Goal: Task Accomplishment & Management: Manage account settings

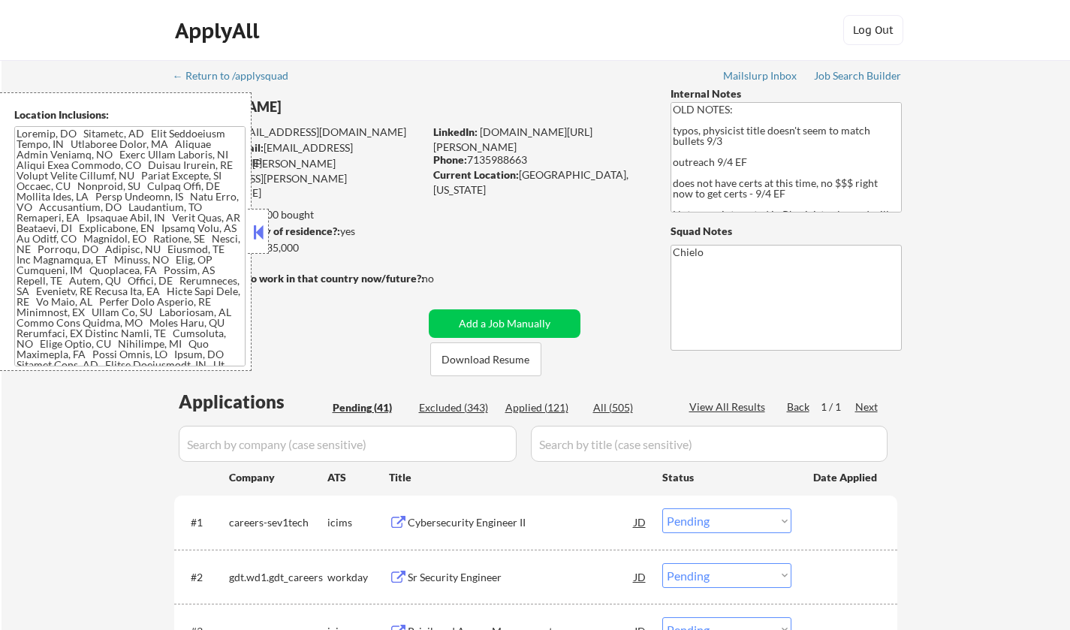
select select ""pending""
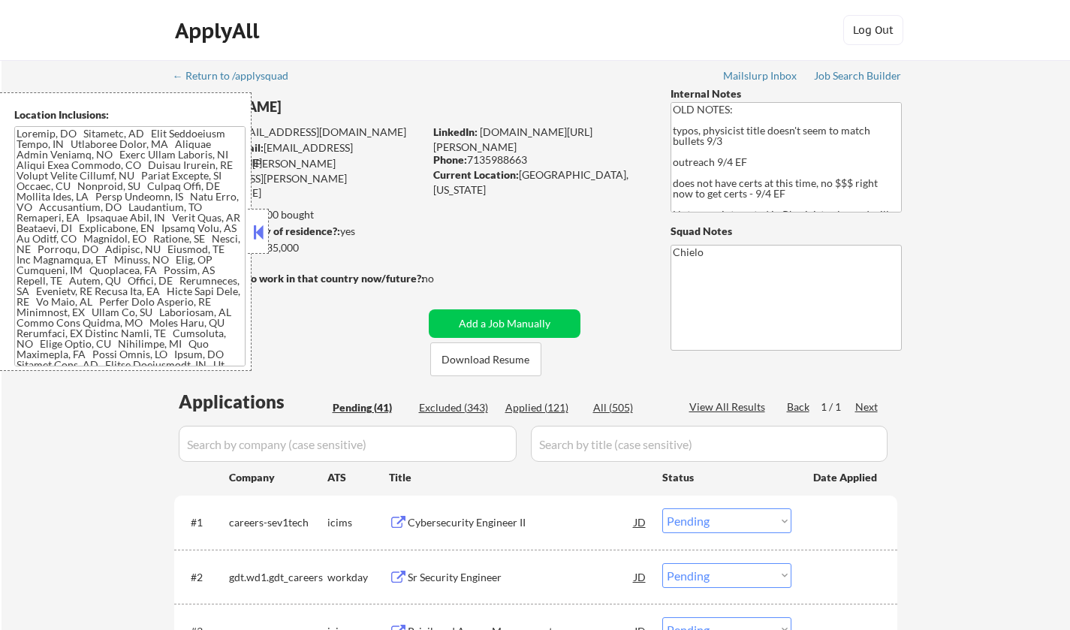
select select ""pending""
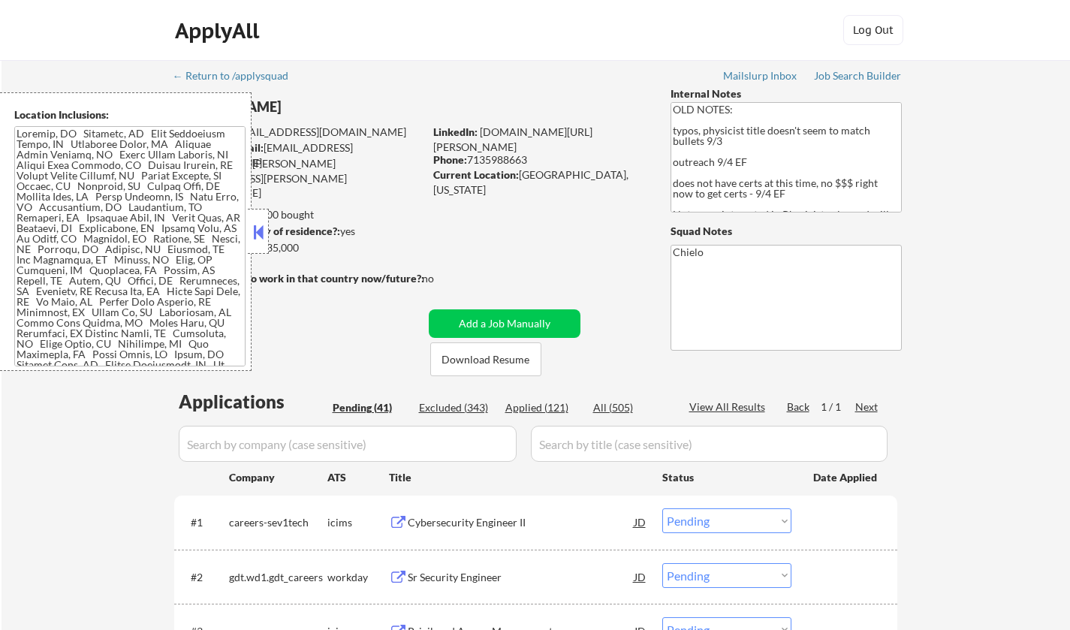
select select ""pending""
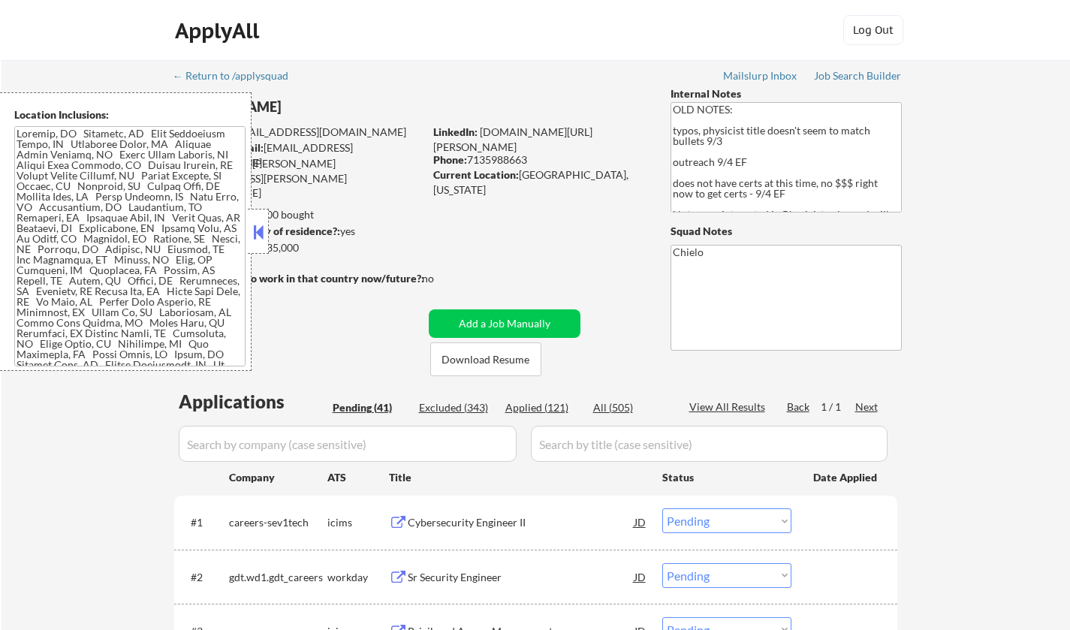
select select ""pending""
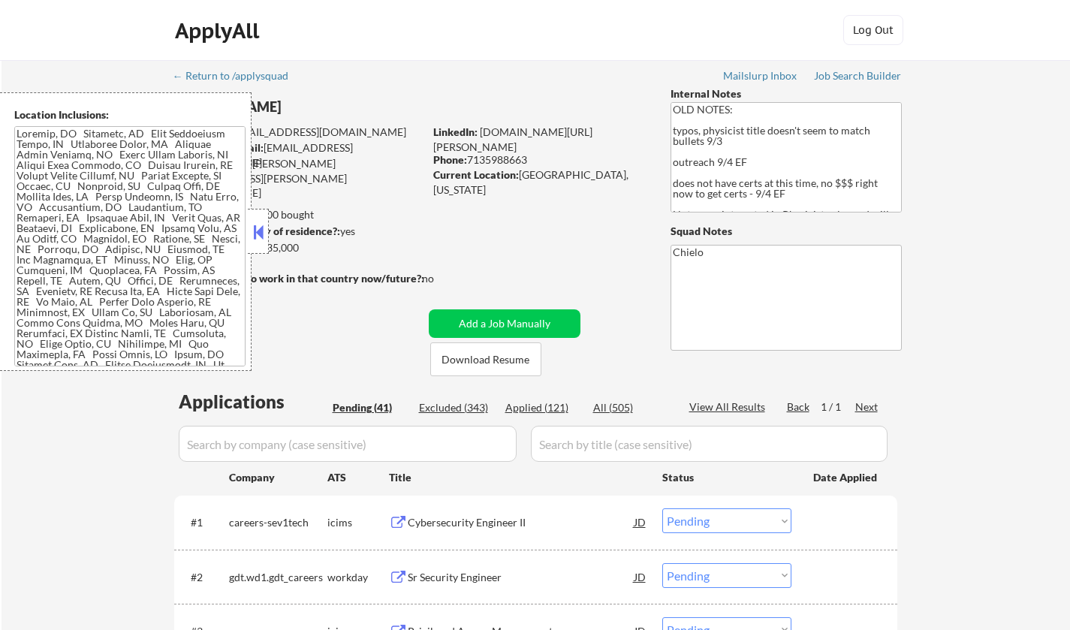
select select ""pending""
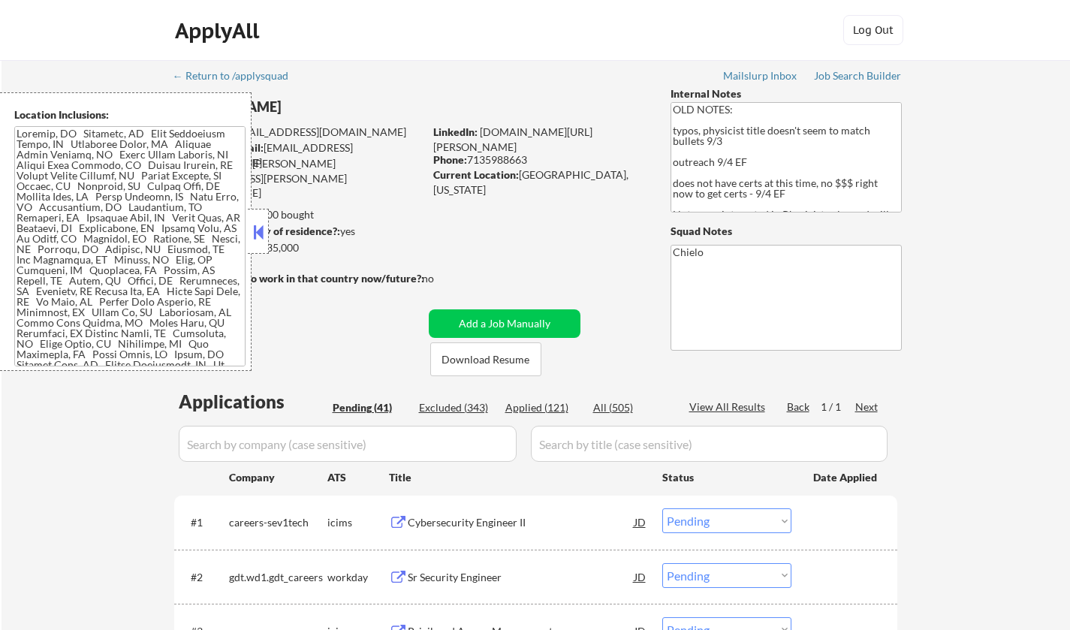
select select ""pending""
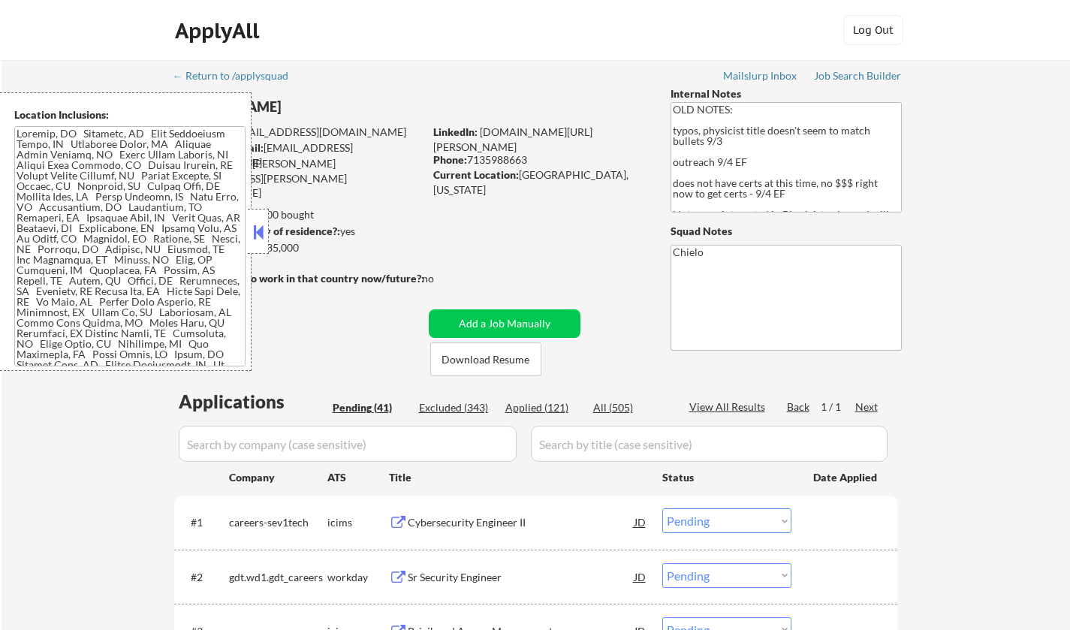
select select ""pending""
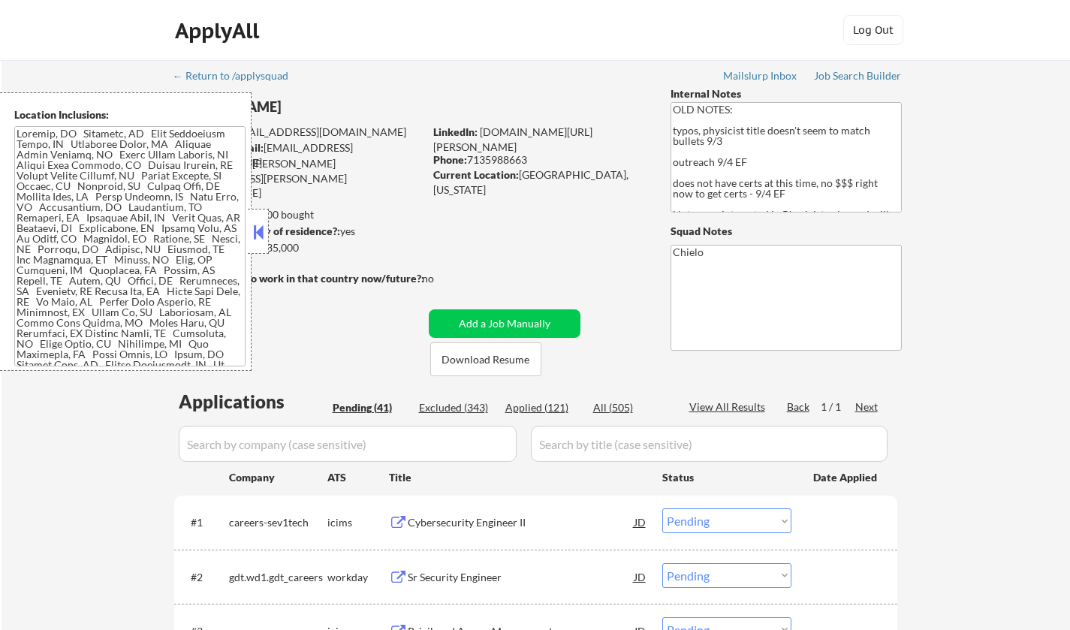
select select ""pending""
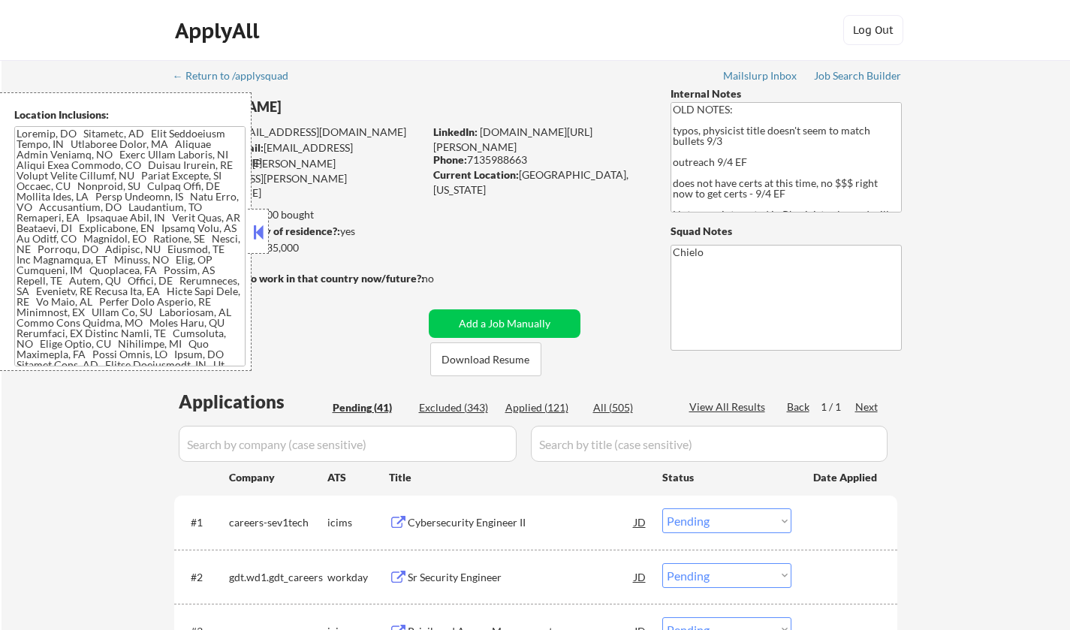
select select ""pending""
click at [252, 231] on button at bounding box center [258, 232] width 17 height 23
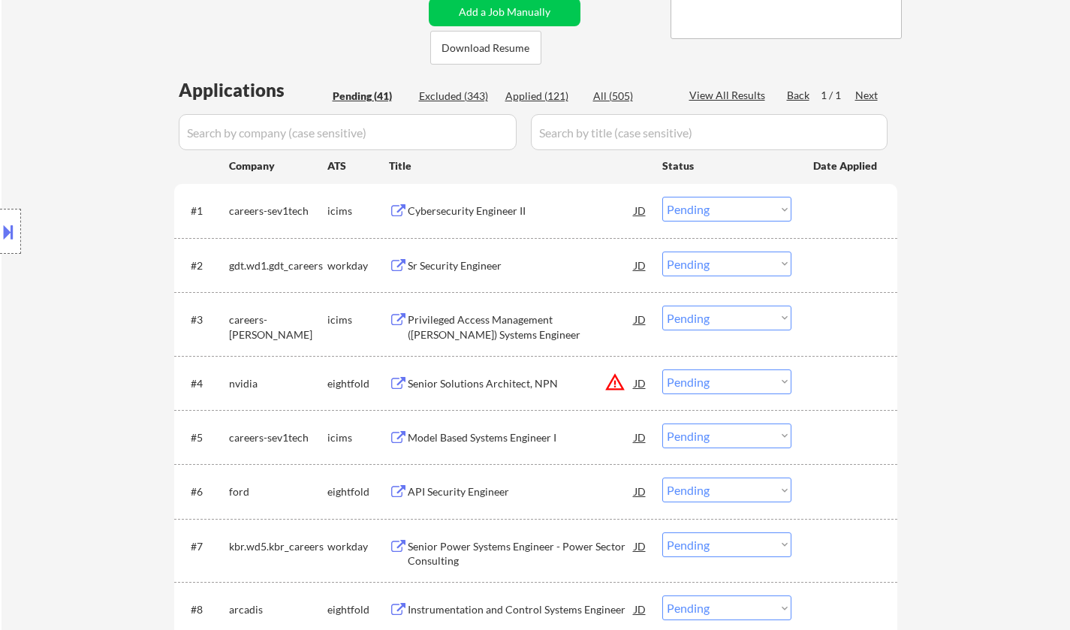
scroll to position [376, 0]
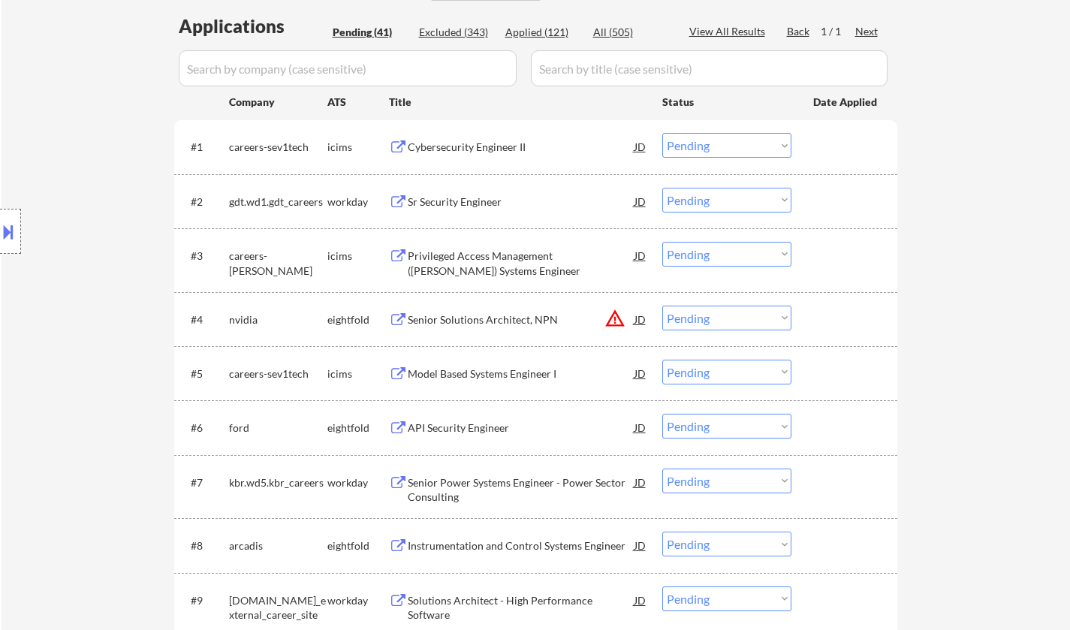
click at [433, 198] on div "Sr Security Engineer" at bounding box center [521, 202] width 227 height 15
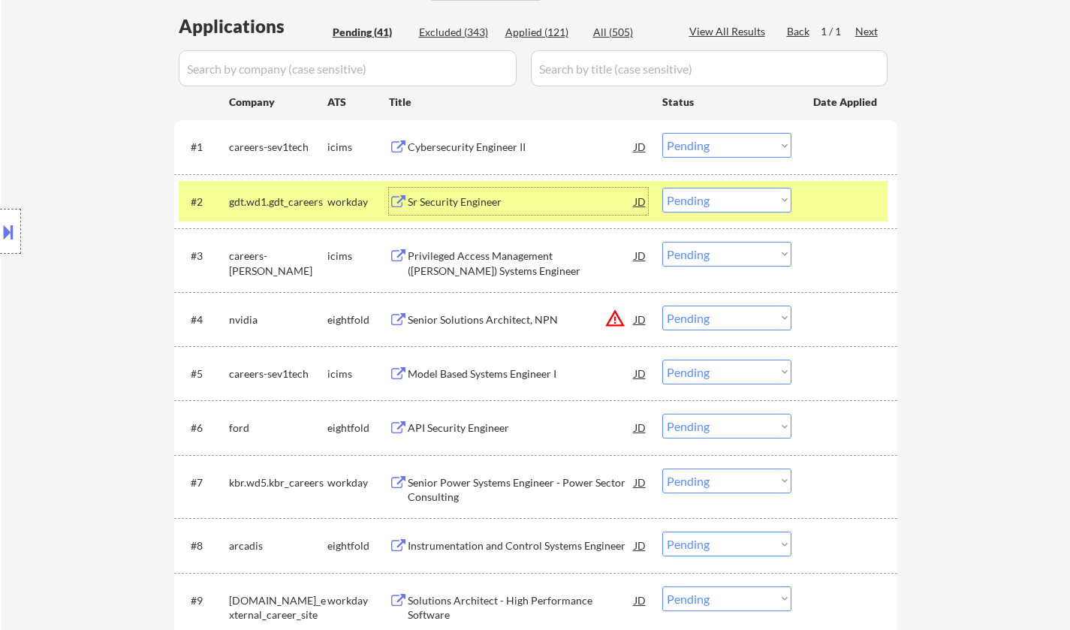
click at [731, 207] on select "Choose an option... Pending Applied Excluded (Questions) Excluded (Expired) Exc…" at bounding box center [726, 200] width 129 height 25
click at [662, 188] on select "Choose an option... Pending Applied Excluded (Questions) Excluded (Expired) Exc…" at bounding box center [726, 200] width 129 height 25
select select ""pending""
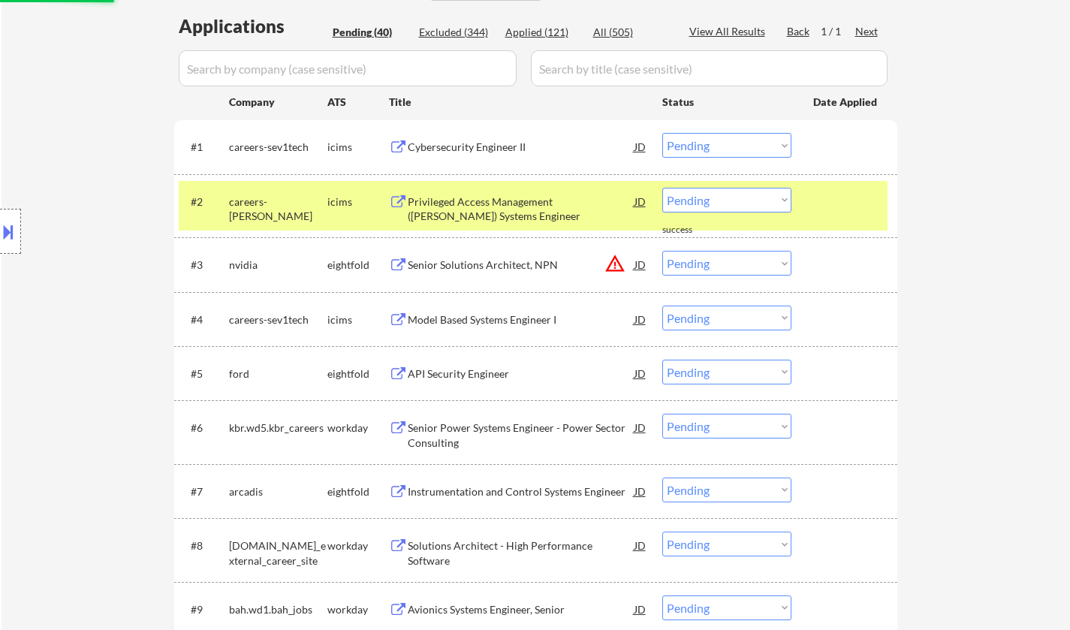
scroll to position [451, 0]
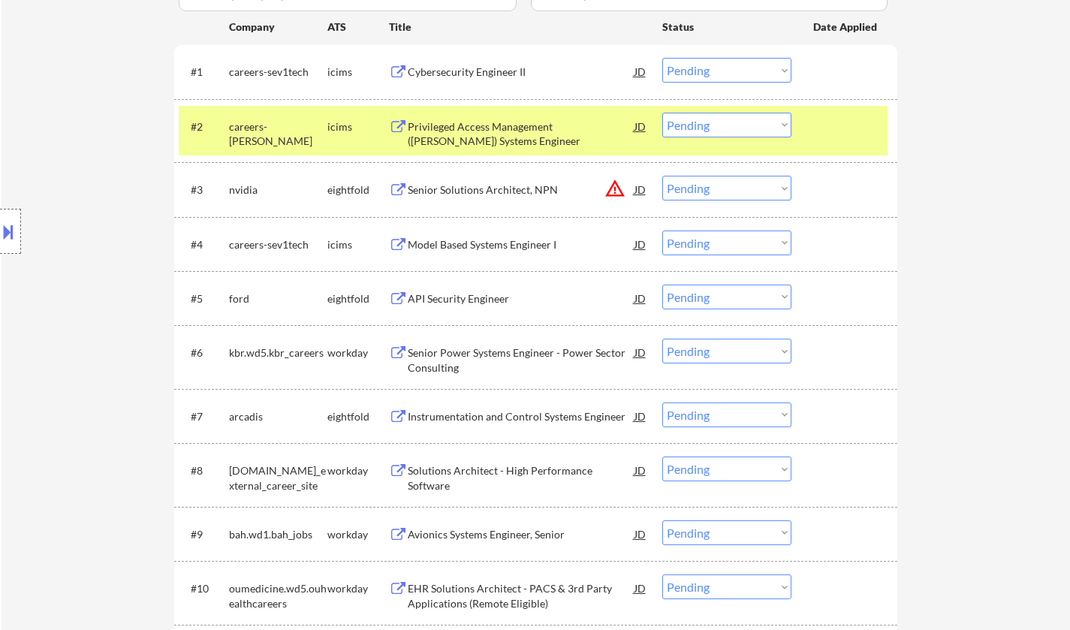
click at [490, 244] on div "Model Based Systems Engineer I" at bounding box center [521, 244] width 227 height 15
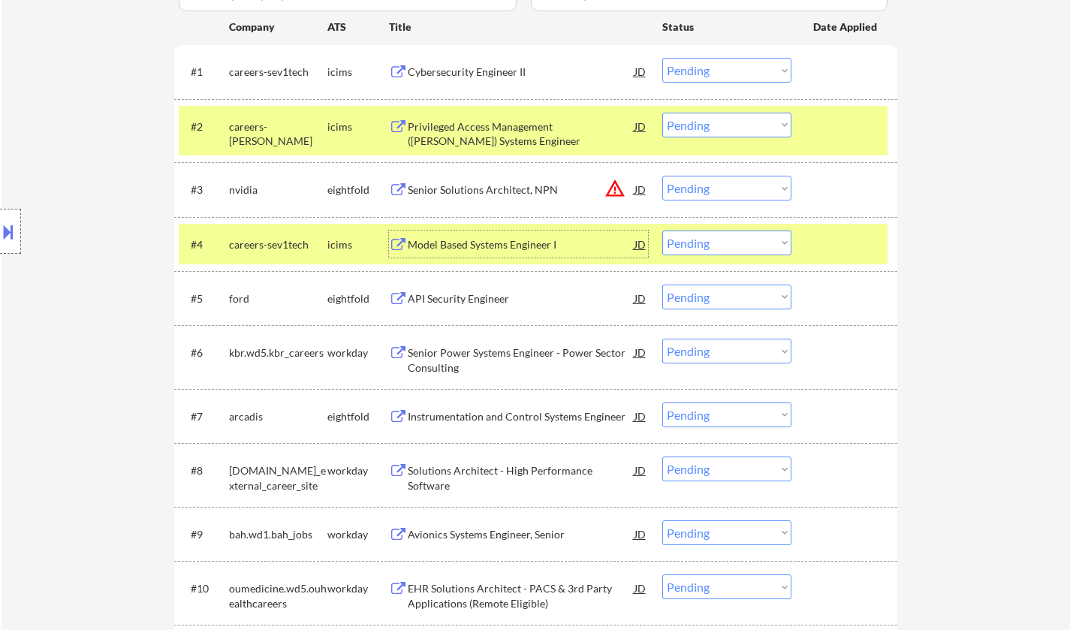
drag, startPoint x: 762, startPoint y: 243, endPoint x: 765, endPoint y: 251, distance: 8.4
click at [762, 243] on select "Choose an option... Pending Applied Excluded (Questions) Excluded (Expired) Exc…" at bounding box center [726, 243] width 129 height 25
click at [662, 231] on select "Choose an option... Pending Applied Excluded (Questions) Excluded (Expired) Exc…" at bounding box center [726, 243] width 129 height 25
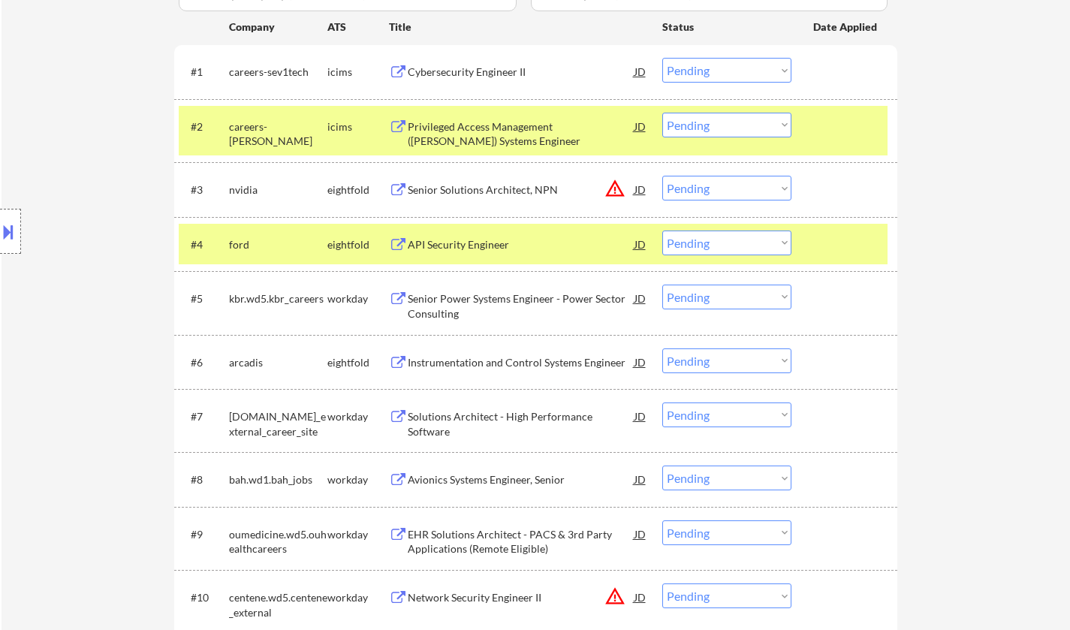
click at [462, 243] on div "API Security Engineer" at bounding box center [521, 244] width 227 height 15
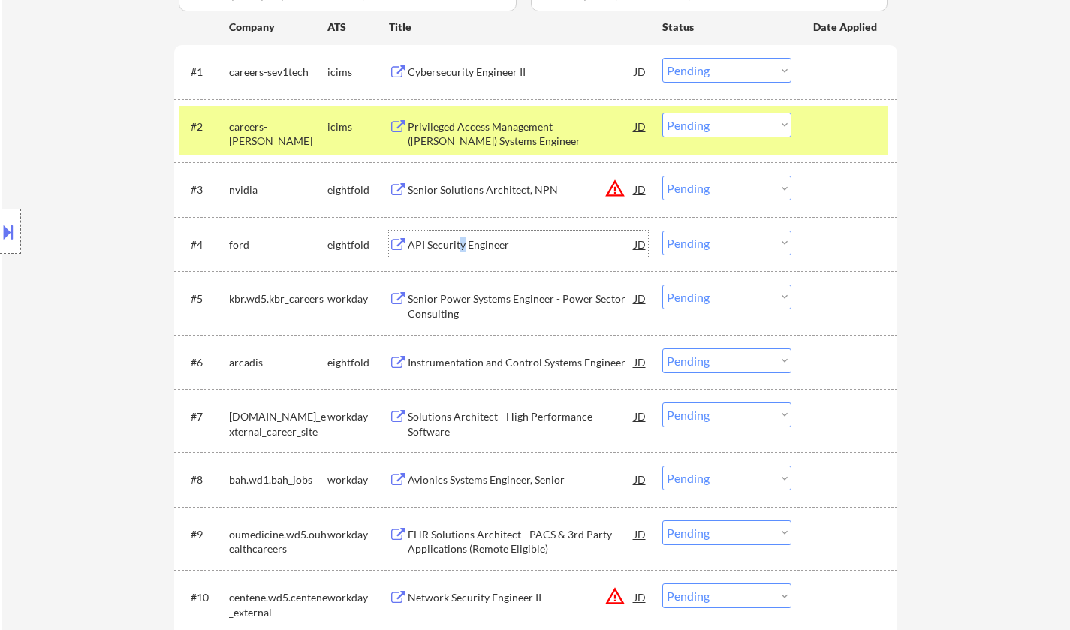
drag, startPoint x: 717, startPoint y: 246, endPoint x: 723, endPoint y: 254, distance: 9.2
click at [717, 246] on select "Choose an option... Pending Applied Excluded (Questions) Excluded (Expired) Exc…" at bounding box center [726, 243] width 129 height 25
click at [662, 231] on select "Choose an option... Pending Applied Excluded (Questions) Excluded (Expired) Exc…" at bounding box center [726, 243] width 129 height 25
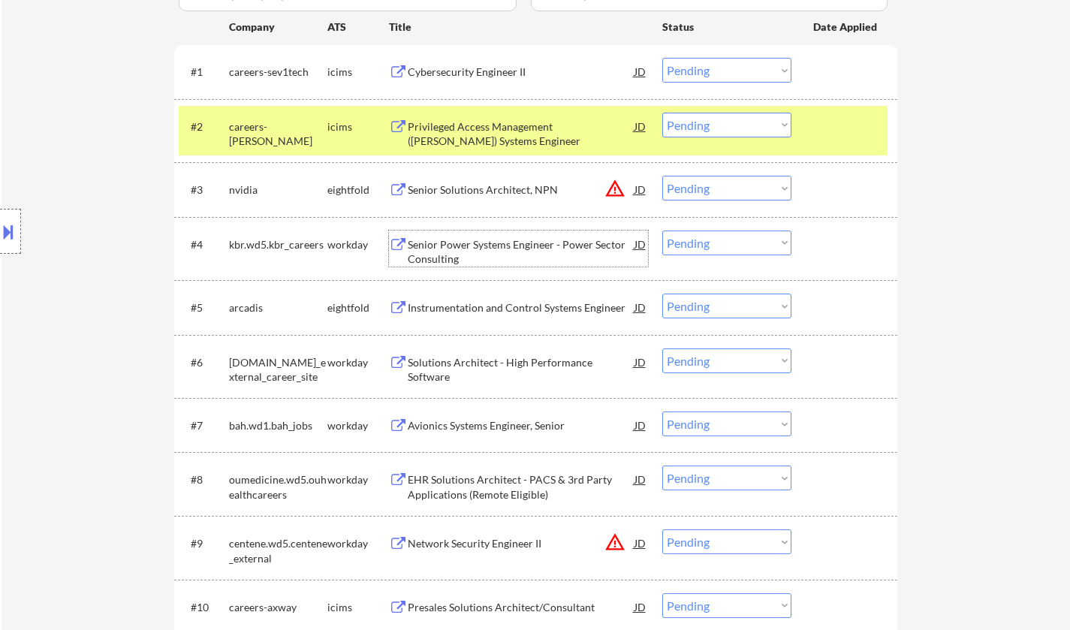
click at [496, 243] on div "Senior Power Systems Engineer - Power Sector Consulting" at bounding box center [521, 251] width 227 height 29
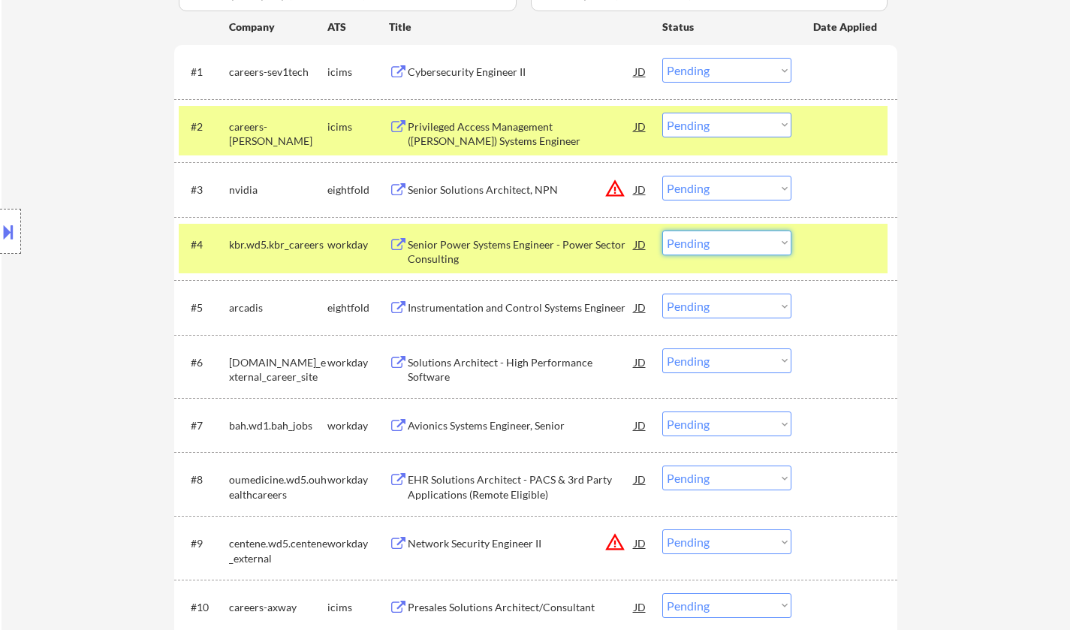
drag, startPoint x: 729, startPoint y: 239, endPoint x: 742, endPoint y: 252, distance: 18.1
click at [729, 239] on select "Choose an option... Pending Applied Excluded (Questions) Excluded (Expired) Exc…" at bounding box center [726, 243] width 129 height 25
click at [662, 231] on select "Choose an option... Pending Applied Excluded (Questions) Excluded (Expired) Exc…" at bounding box center [726, 243] width 129 height 25
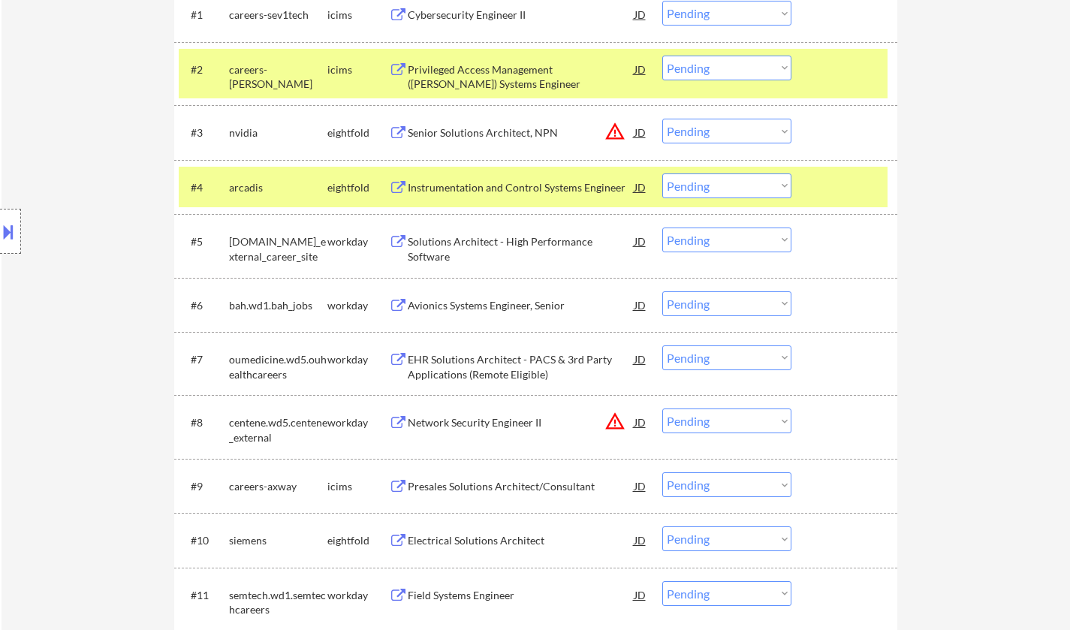
scroll to position [526, 0]
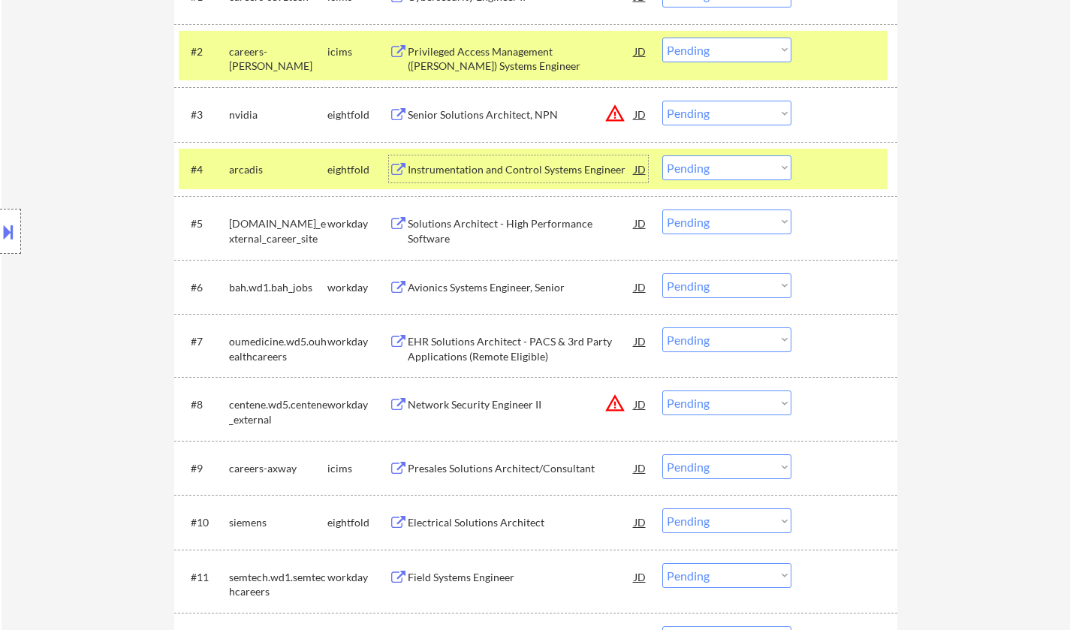
click at [498, 165] on div "Instrumentation and Control Systems Engineer" at bounding box center [521, 169] width 227 height 15
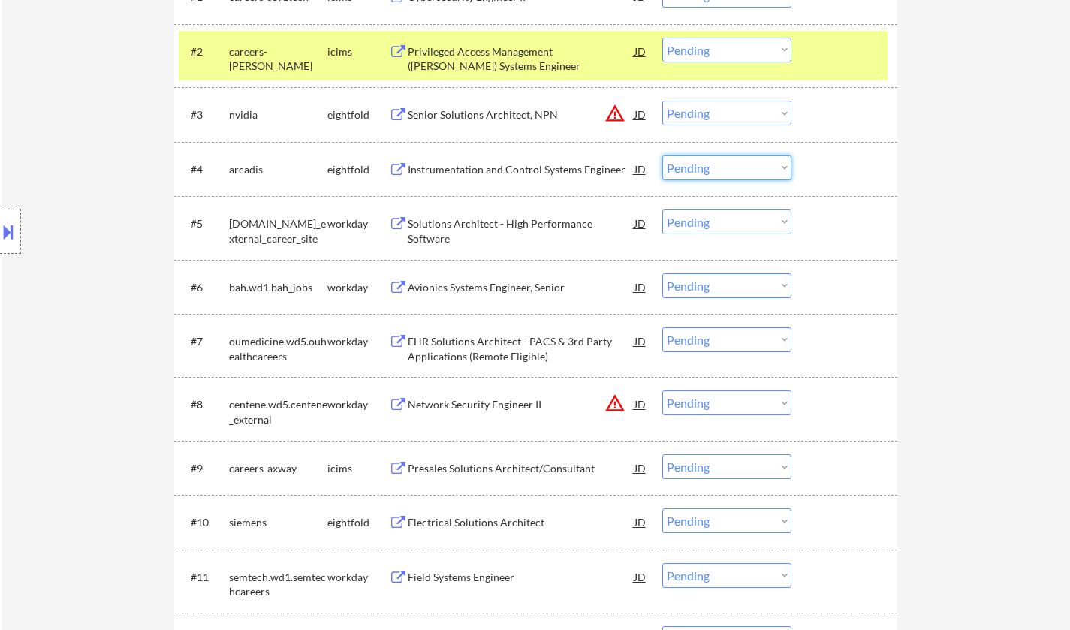
click at [699, 169] on select "Choose an option... Pending Applied Excluded (Questions) Excluded (Expired) Exc…" at bounding box center [726, 167] width 129 height 25
click at [662, 155] on select "Choose an option... Pending Applied Excluded (Questions) Excluded (Expired) Exc…" at bounding box center [726, 167] width 129 height 25
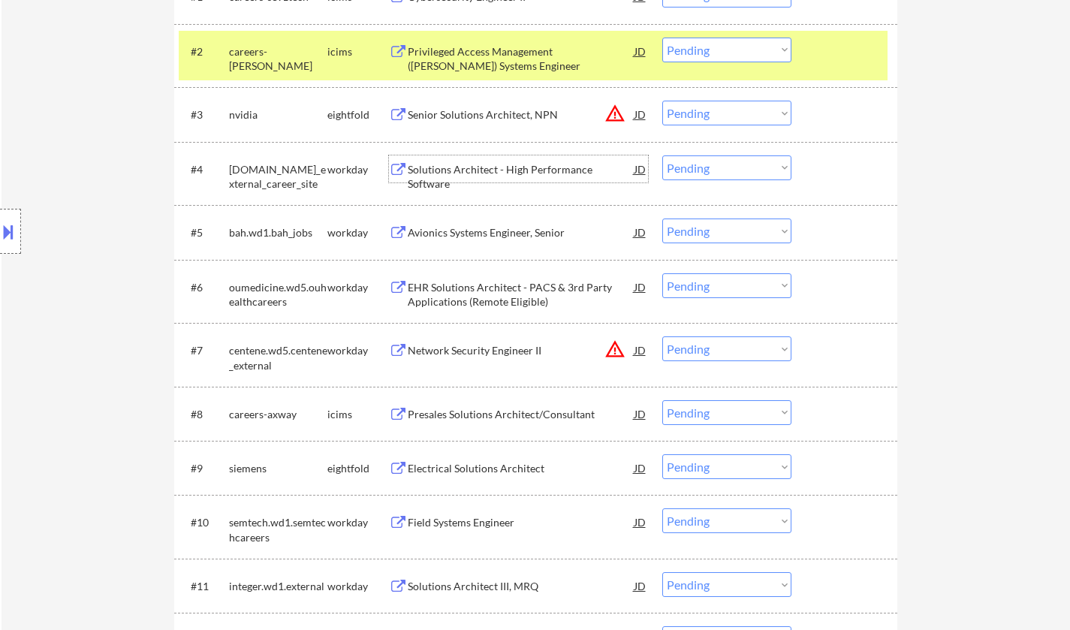
click at [483, 171] on div "Solutions Architect - High Performance Software" at bounding box center [521, 176] width 227 height 29
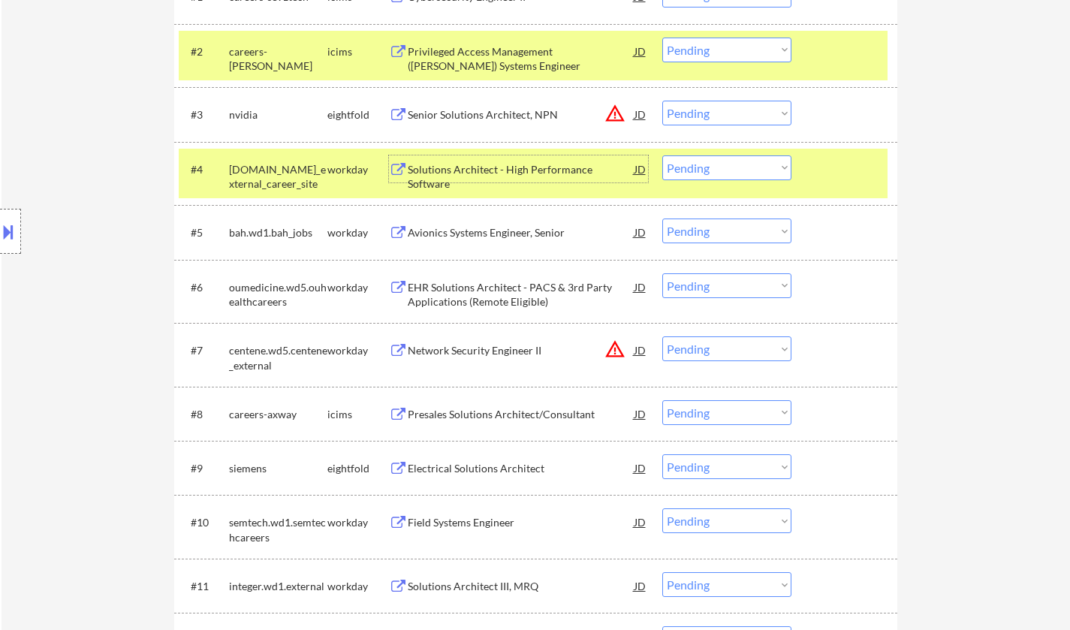
drag, startPoint x: 757, startPoint y: 169, endPoint x: 756, endPoint y: 177, distance: 8.3
click at [757, 169] on select "Choose an option... Pending Applied Excluded (Questions) Excluded (Expired) Exc…" at bounding box center [726, 167] width 129 height 25
click at [662, 155] on select "Choose an option... Pending Applied Excluded (Questions) Excluded (Expired) Exc…" at bounding box center [726, 167] width 129 height 25
click at [10, 234] on button at bounding box center [8, 231] width 17 height 25
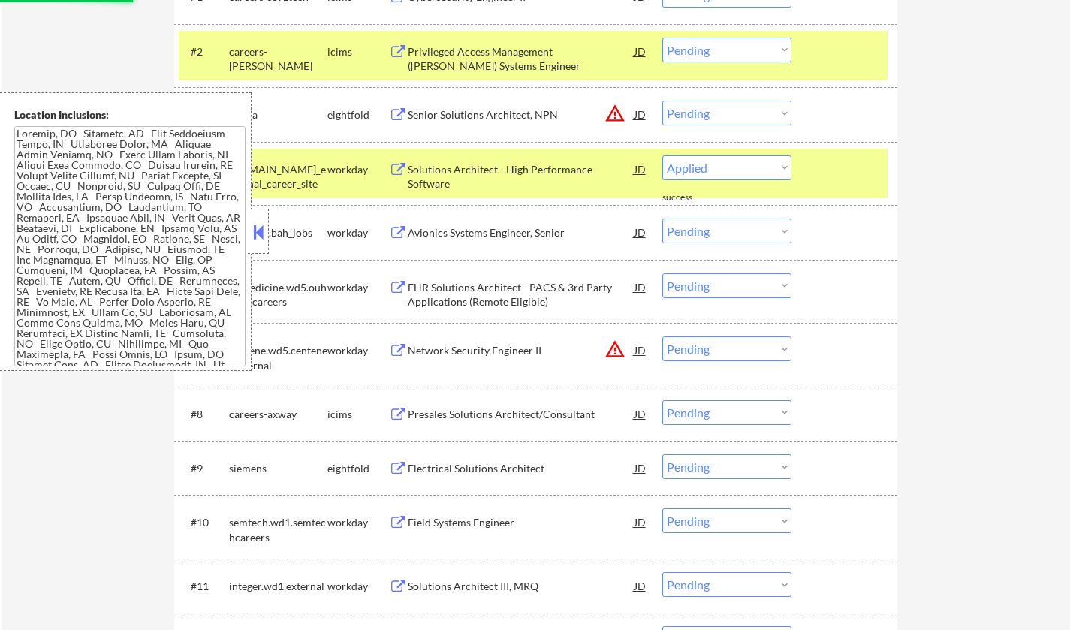
select select ""pending""
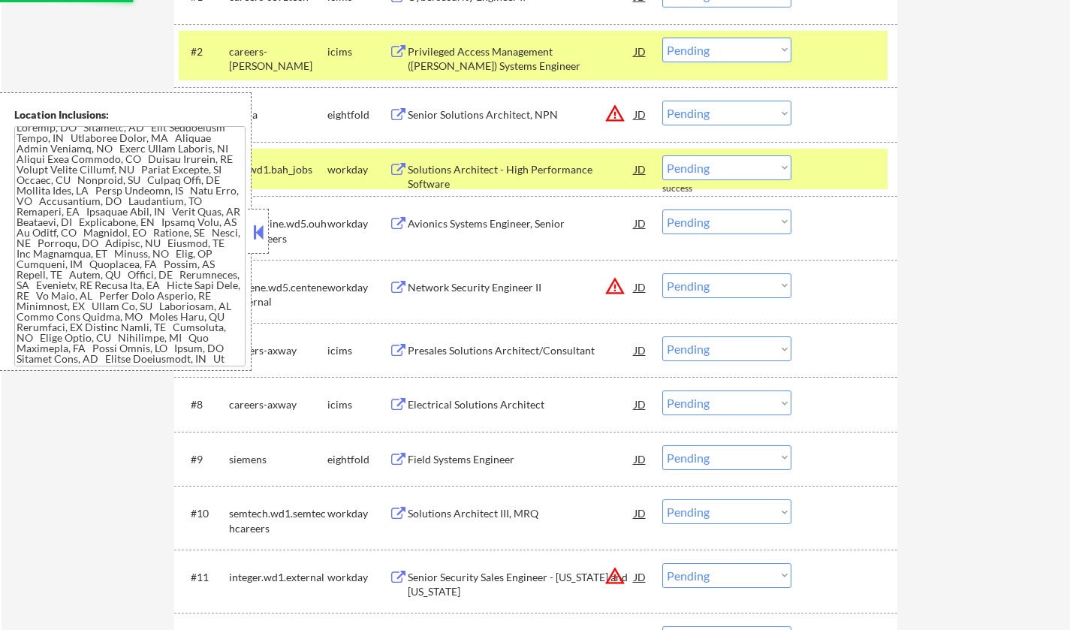
scroll to position [17, 0]
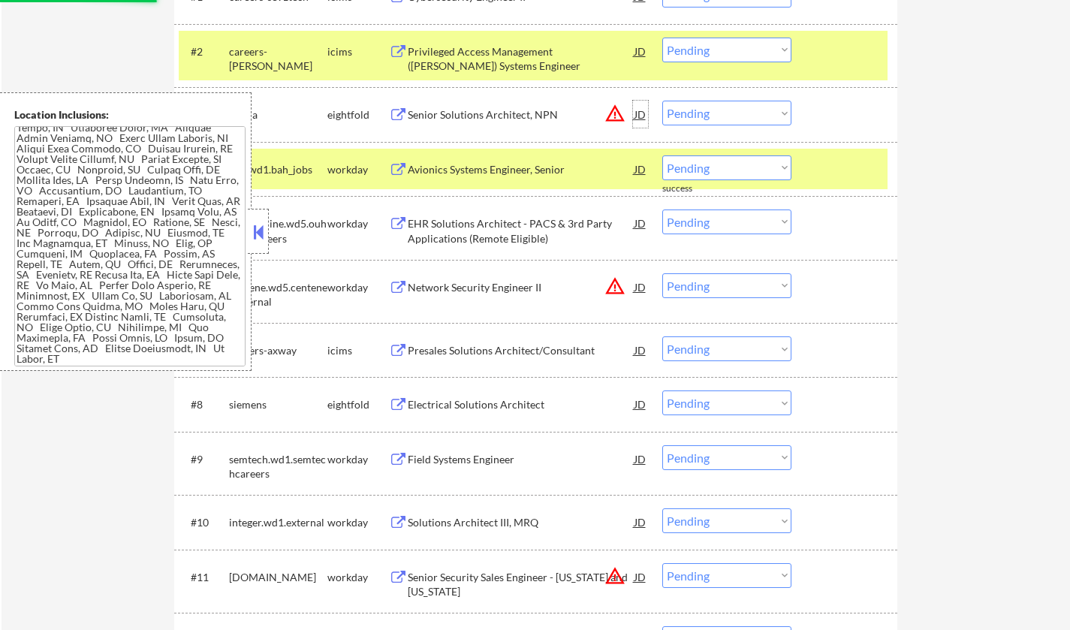
click at [641, 114] on div "JD" at bounding box center [640, 114] width 15 height 27
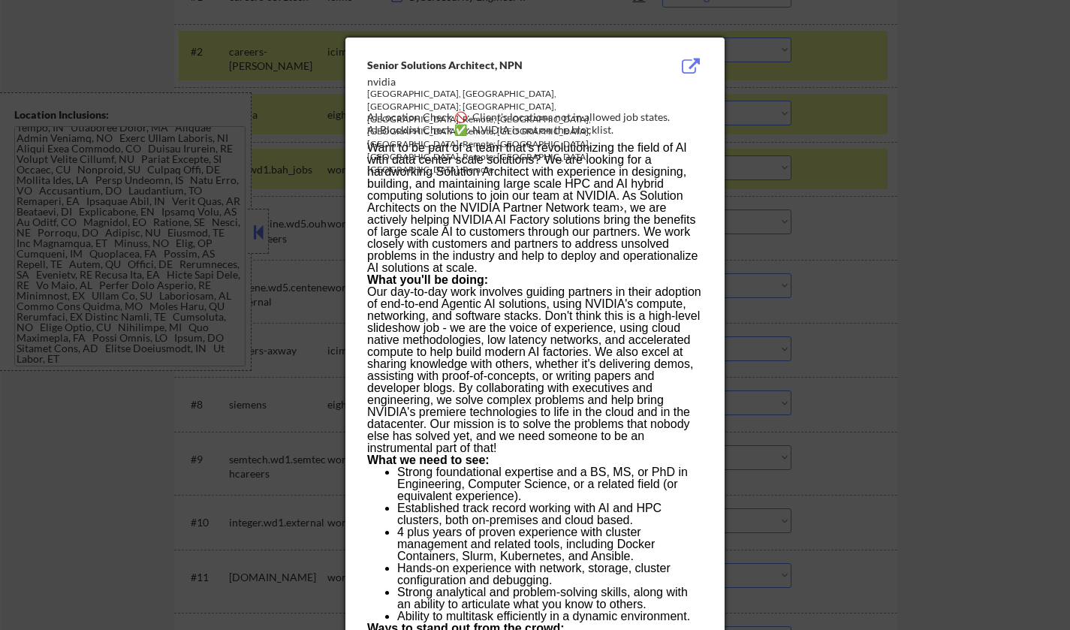
click at [1015, 225] on div at bounding box center [535, 315] width 1070 height 630
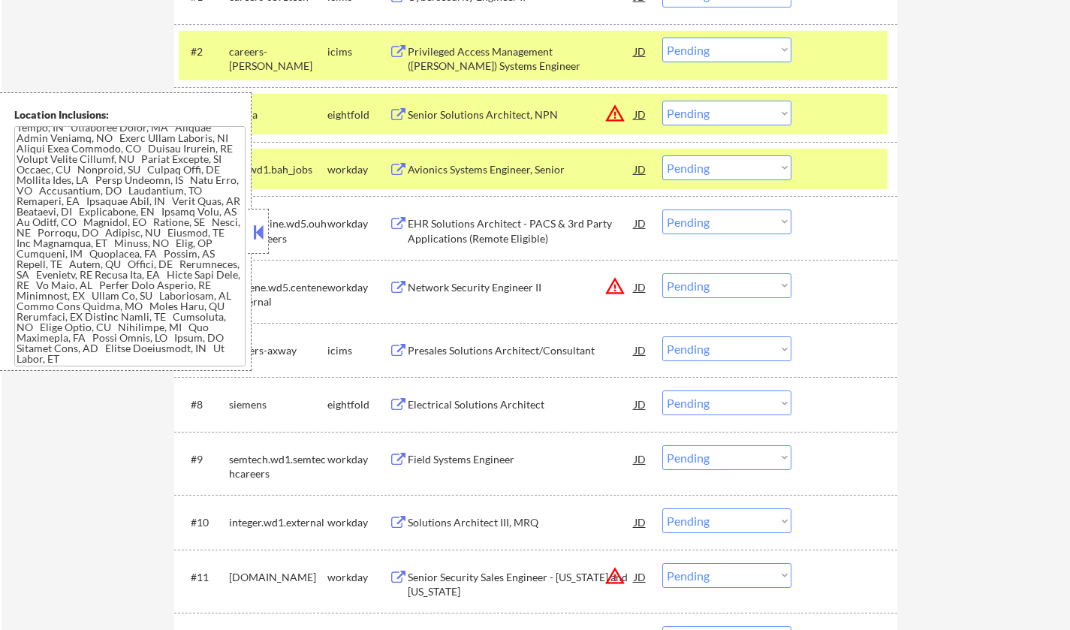
click at [774, 115] on select "Choose an option... Pending Applied Excluded (Questions) Excluded (Expired) Exc…" at bounding box center [726, 113] width 129 height 25
click at [662, 101] on select "Choose an option... Pending Applied Excluded (Questions) Excluded (Expired) Exc…" at bounding box center [726, 113] width 129 height 25
click at [257, 237] on button at bounding box center [258, 232] width 17 height 23
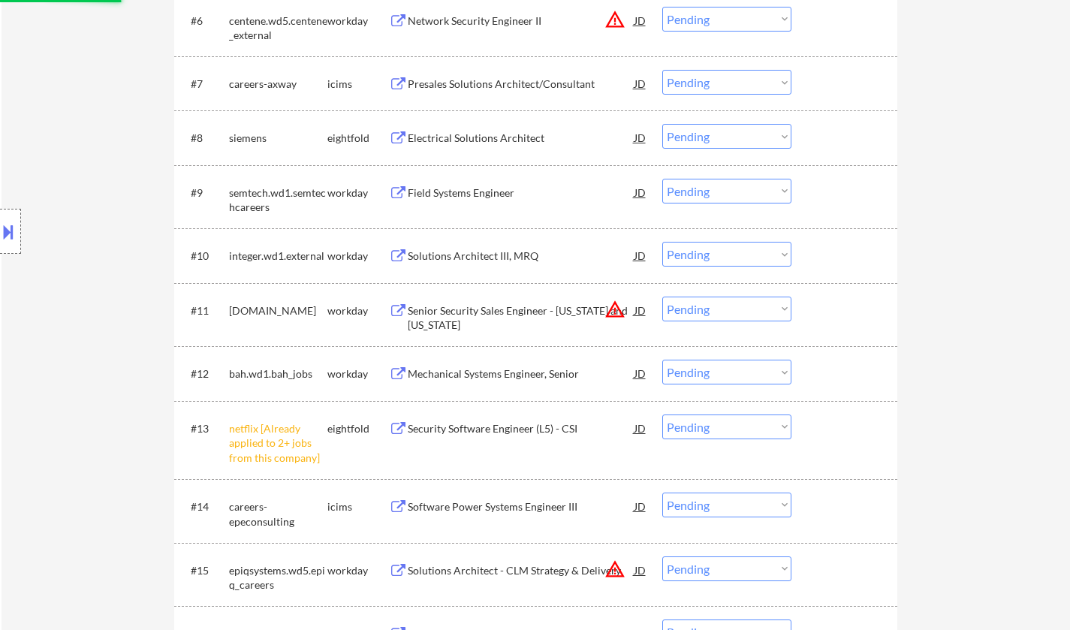
select select ""pending""
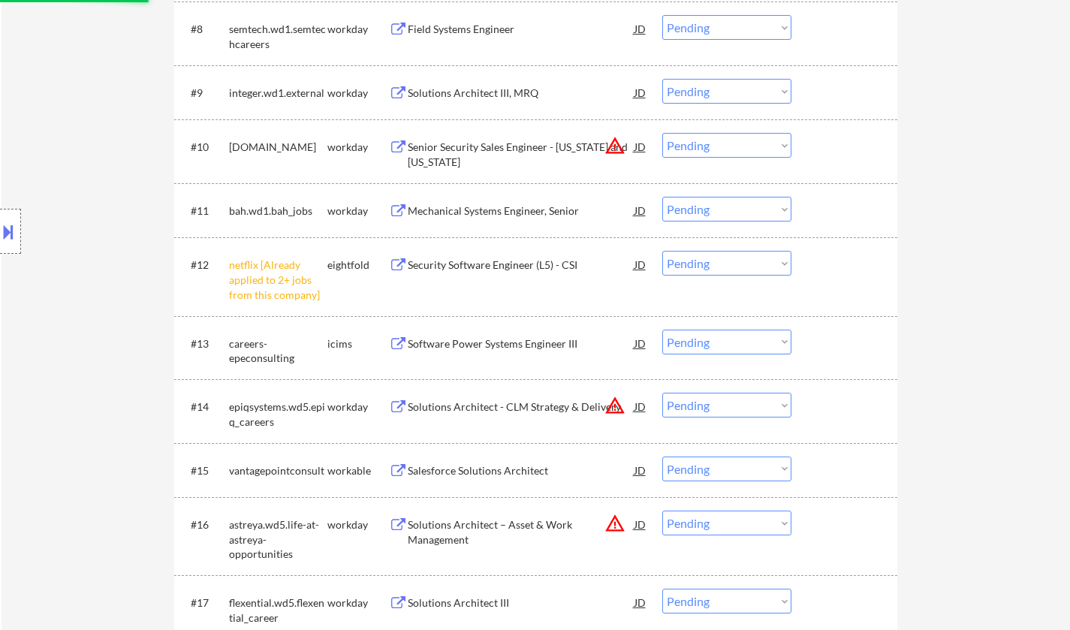
click at [751, 265] on select "Choose an option... Pending Applied Excluded (Questions) Excluded (Expired) Exc…" at bounding box center [726, 263] width 129 height 25
click at [662, 251] on select "Choose an option... Pending Applied Excluded (Questions) Excluded (Expired) Exc…" at bounding box center [726, 263] width 129 height 25
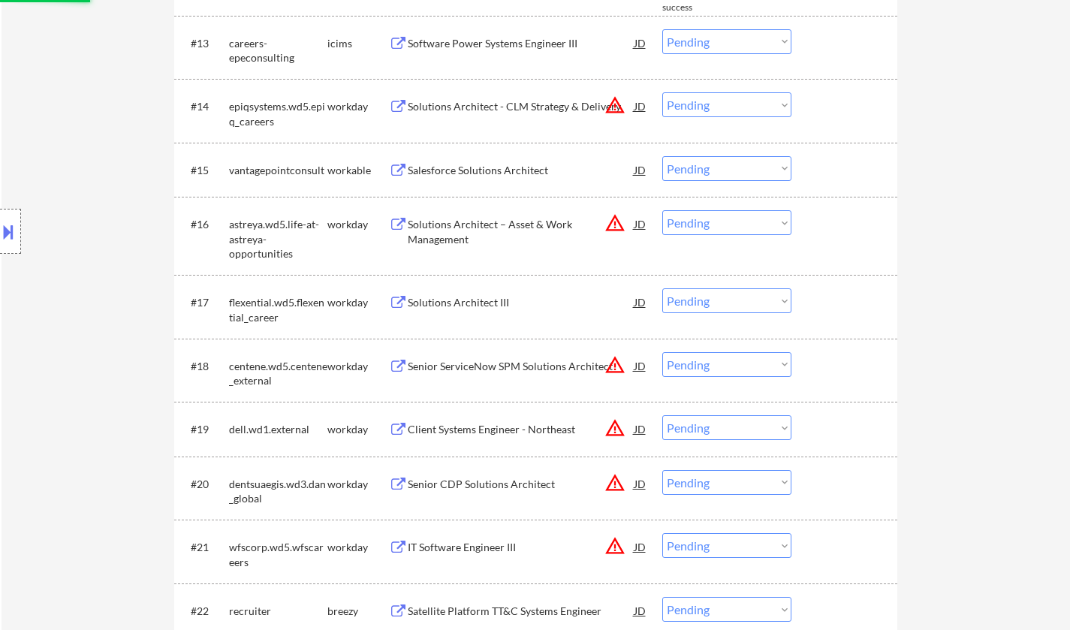
select select ""pending""
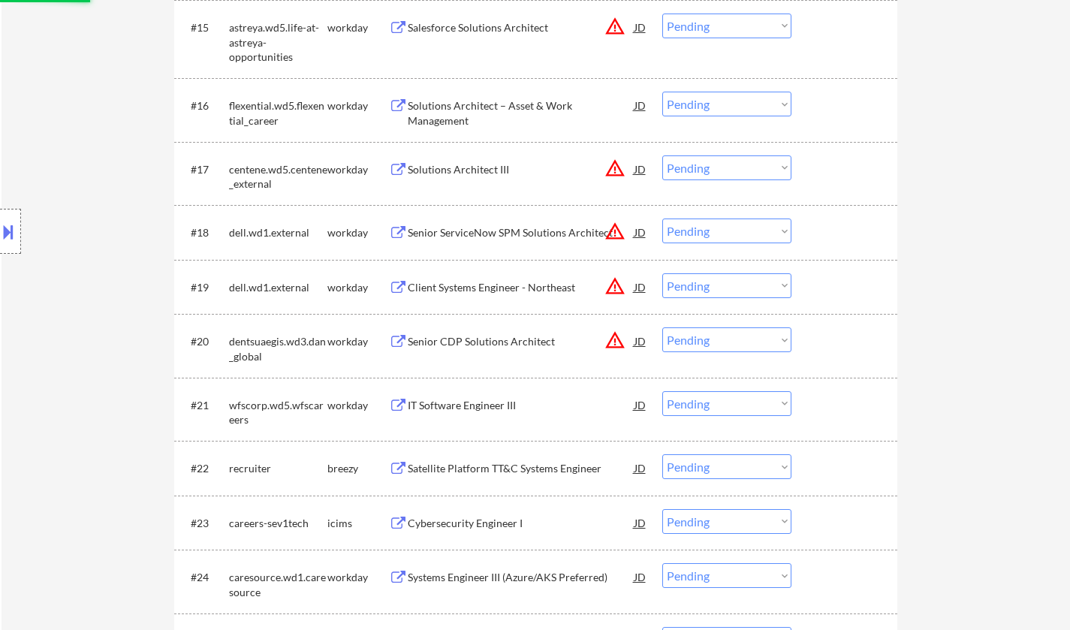
scroll to position [1352, 0]
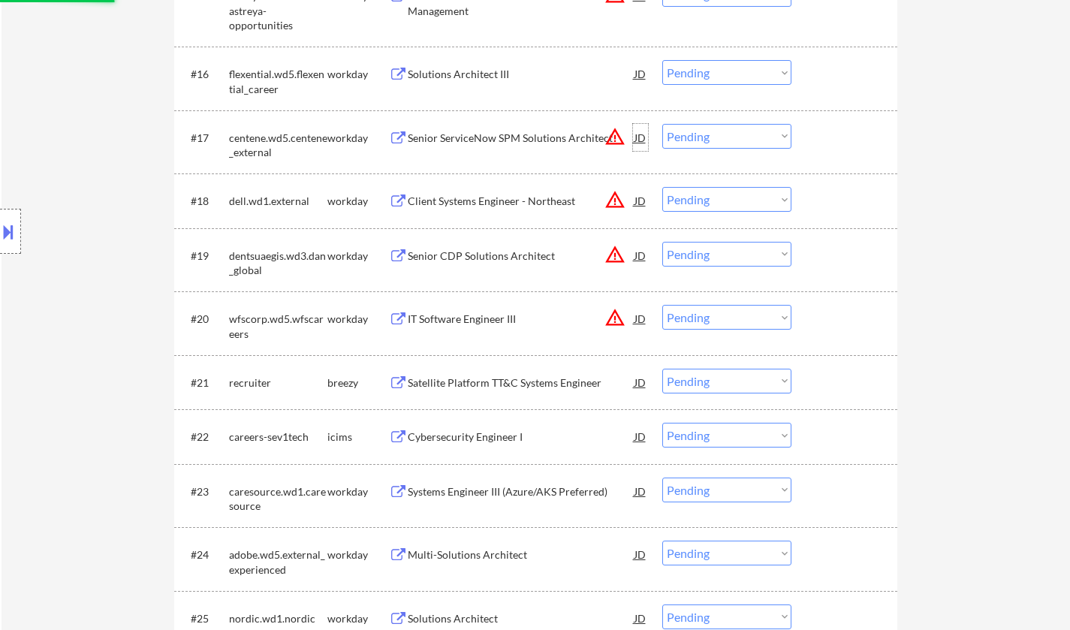
click at [637, 141] on div "JD" at bounding box center [640, 137] width 15 height 27
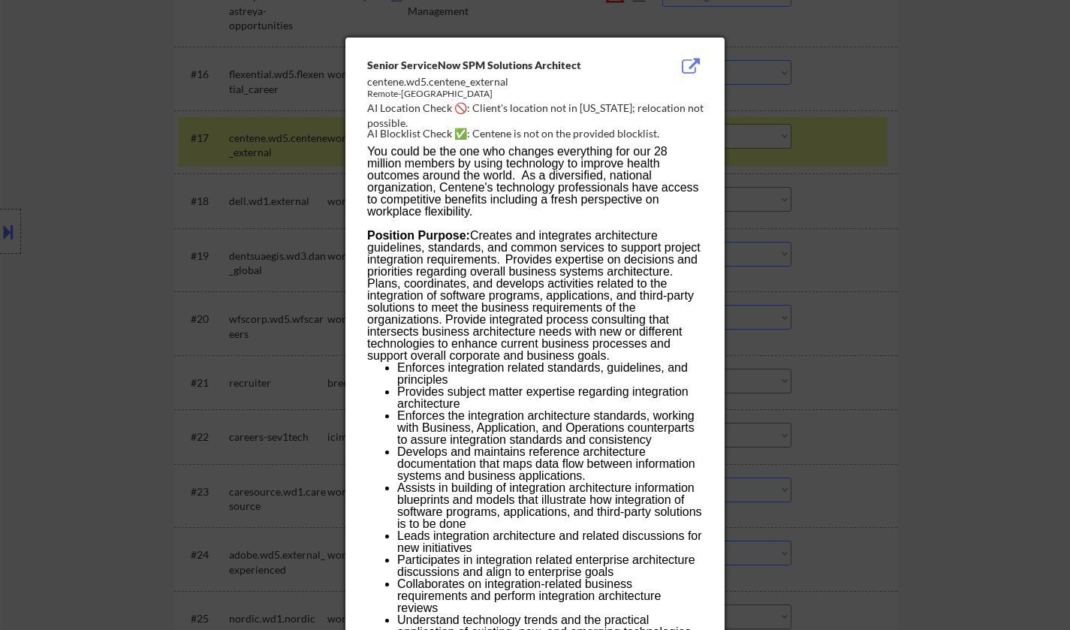
click at [957, 245] on div at bounding box center [535, 315] width 1070 height 630
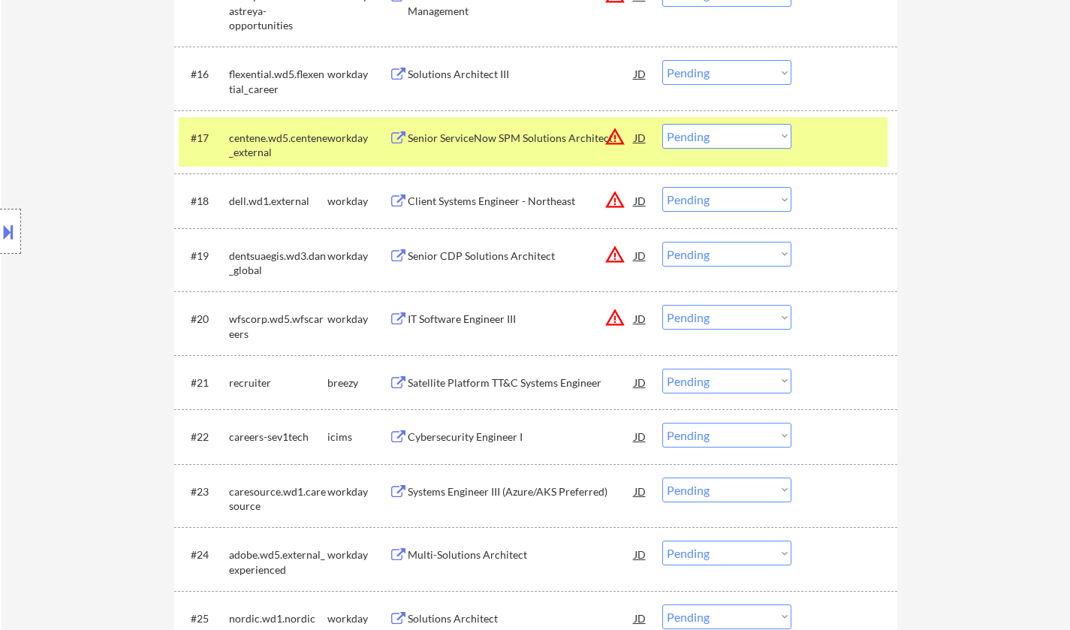
click at [748, 132] on select "Choose an option... Pending Applied Excluded (Questions) Excluded (Expired) Exc…" at bounding box center [726, 136] width 129 height 25
click at [662, 124] on select "Choose an option... Pending Applied Excluded (Questions) Excluded (Expired) Exc…" at bounding box center [726, 136] width 129 height 25
click at [638, 203] on div "JD" at bounding box center [640, 200] width 15 height 27
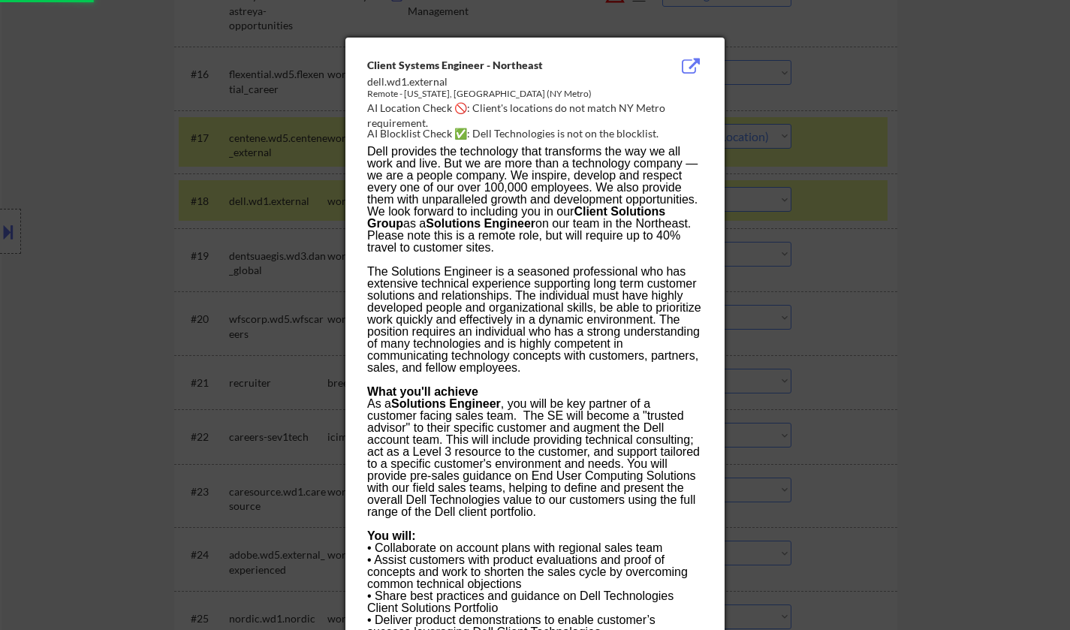
click at [910, 253] on div at bounding box center [535, 315] width 1070 height 630
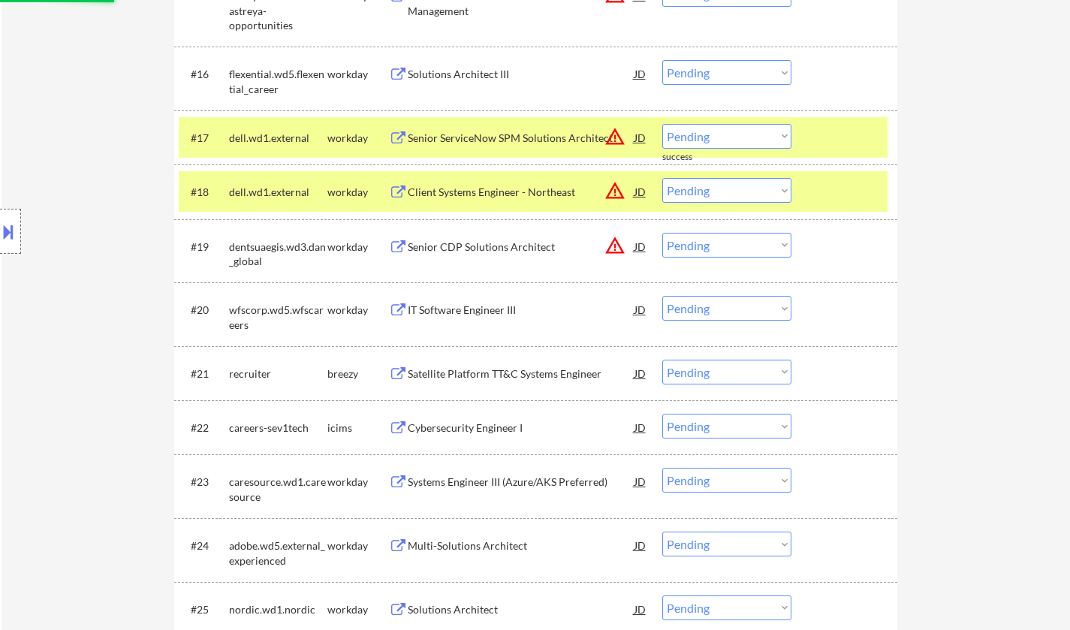
click at [726, 199] on select "Choose an option... Pending Applied Excluded (Questions) Excluded (Expired) Exc…" at bounding box center [726, 190] width 129 height 25
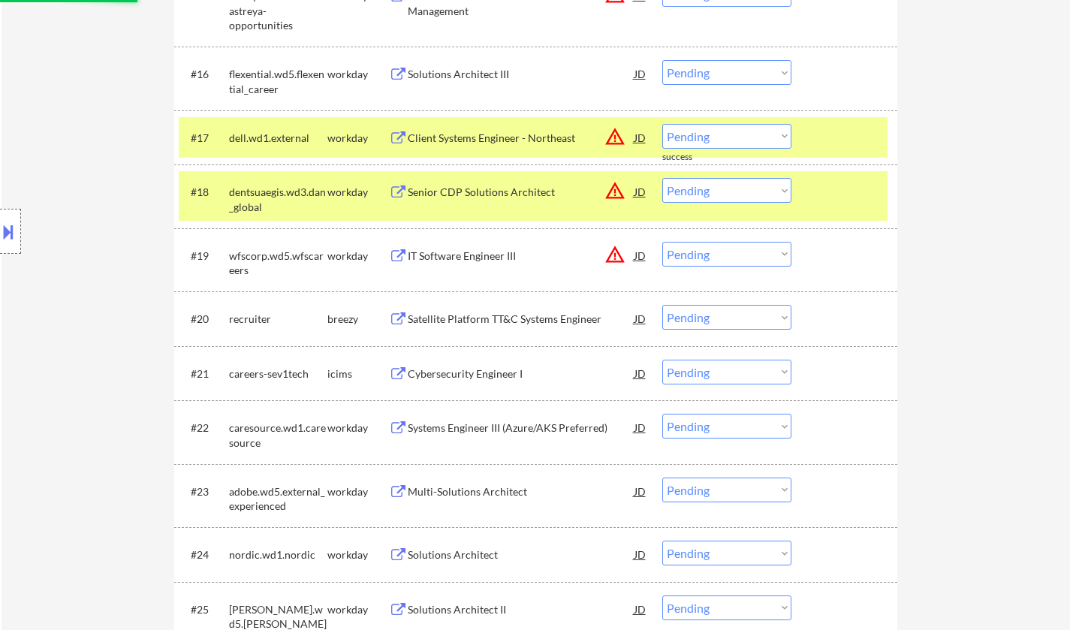
drag, startPoint x: 943, startPoint y: 180, endPoint x: 827, endPoint y: 154, distance: 118.6
click at [714, 134] on select "Choose an option... Pending Applied Excluded (Questions) Excluded (Expired) Exc…" at bounding box center [726, 136] width 129 height 25
click at [662, 124] on select "Choose an option... Pending Applied Excluded (Questions) Excluded (Expired) Exc…" at bounding box center [726, 136] width 129 height 25
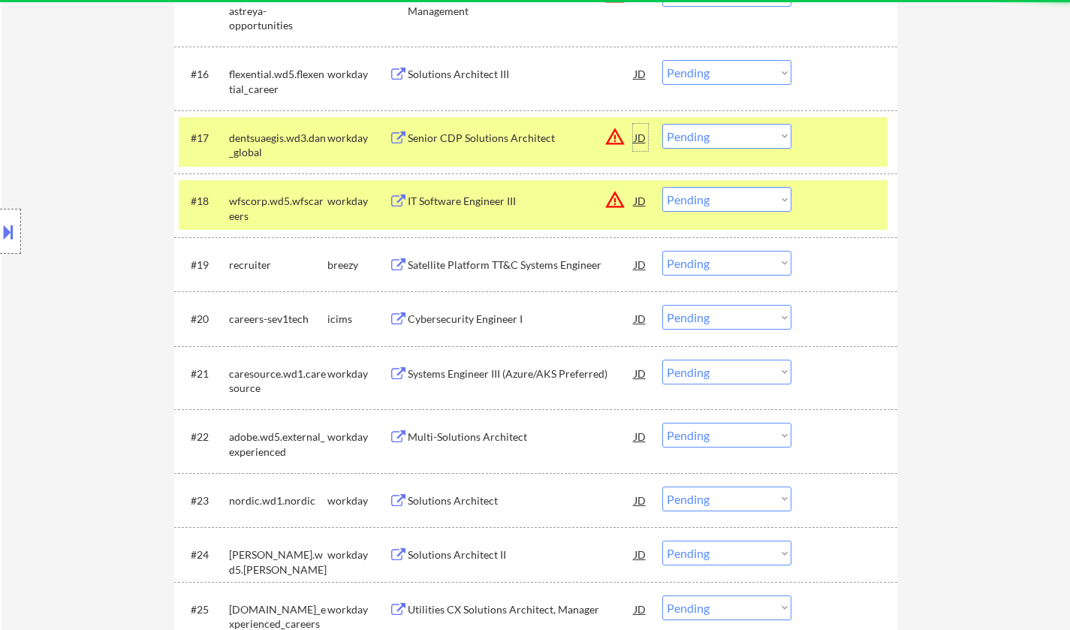
click at [634, 140] on div "JD" at bounding box center [640, 137] width 15 height 27
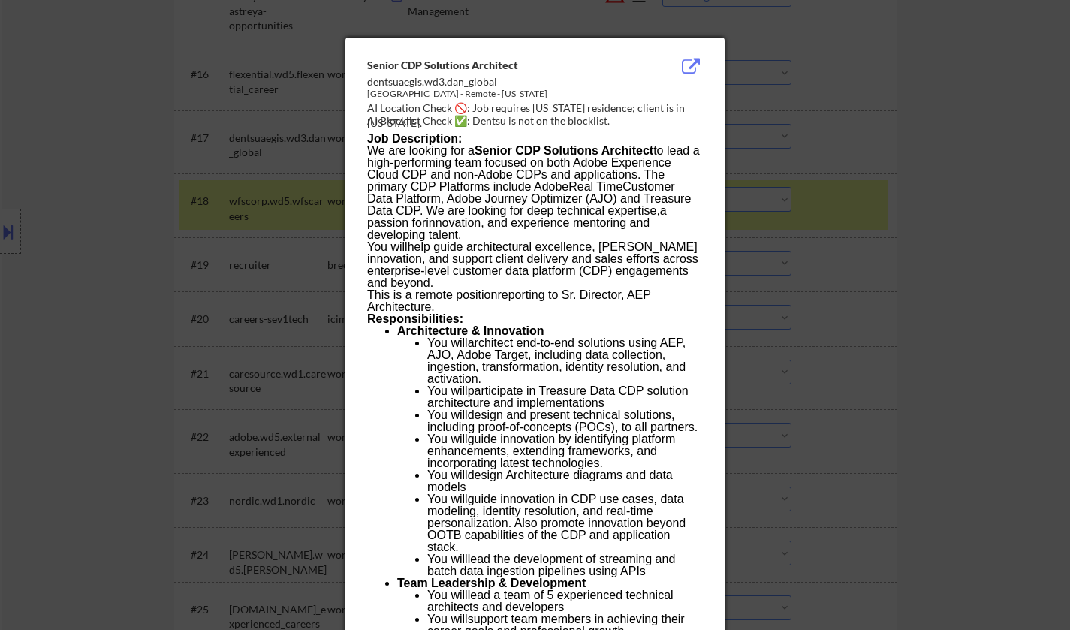
drag, startPoint x: 1040, startPoint y: 249, endPoint x: 961, endPoint y: 221, distance: 84.3
click at [1034, 246] on div at bounding box center [535, 315] width 1070 height 630
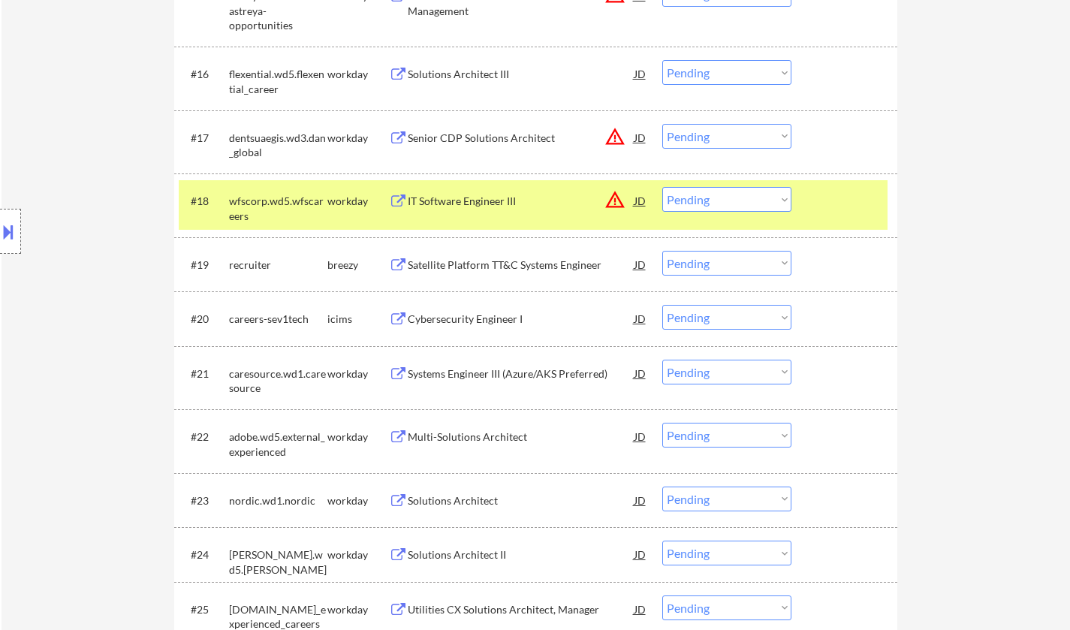
click at [741, 128] on select "Choose an option... Pending Applied Excluded (Questions) Excluded (Expired) Exc…" at bounding box center [726, 136] width 129 height 25
click at [662, 124] on select "Choose an option... Pending Applied Excluded (Questions) Excluded (Expired) Exc…" at bounding box center [726, 136] width 129 height 25
select select ""pending""
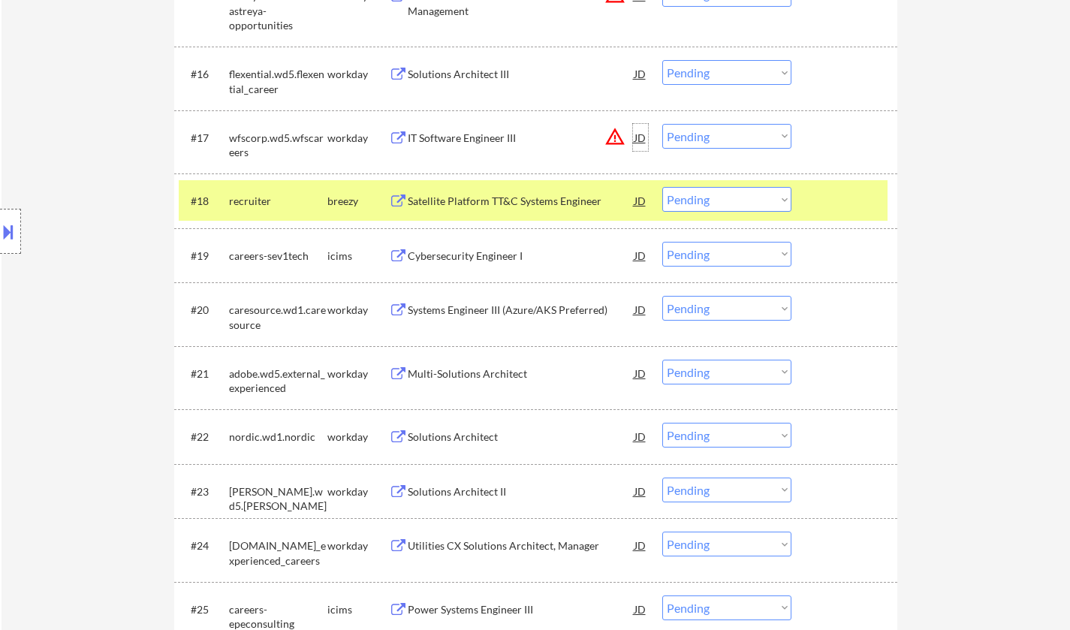
click at [639, 134] on div "JD" at bounding box center [640, 137] width 15 height 27
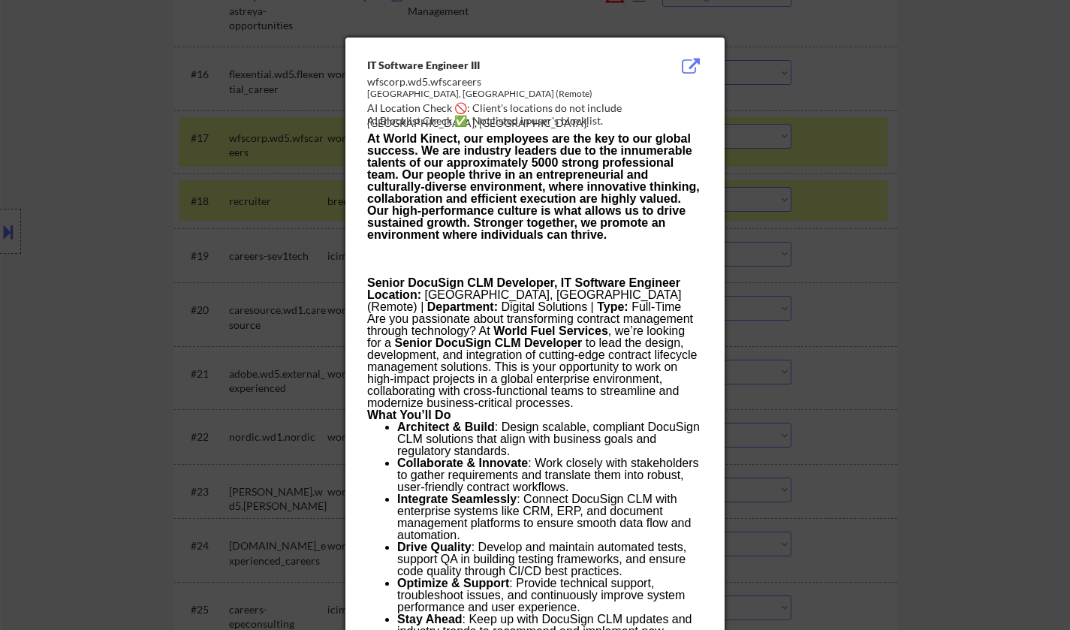
click at [926, 324] on div at bounding box center [535, 315] width 1070 height 630
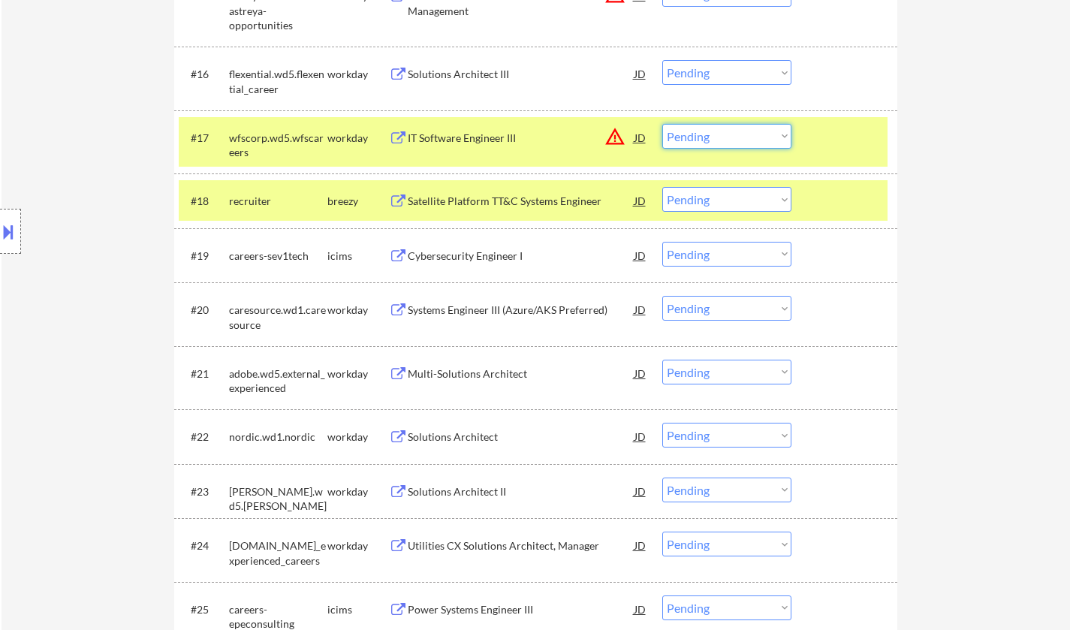
click at [709, 137] on select "Choose an option... Pending Applied Excluded (Questions) Excluded (Expired) Exc…" at bounding box center [726, 136] width 129 height 25
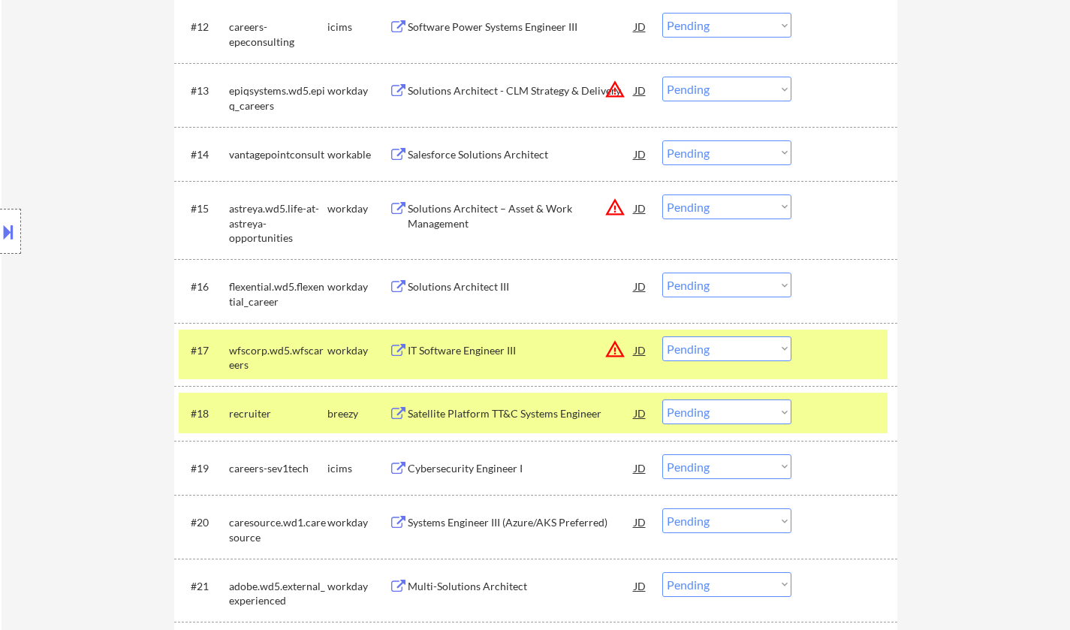
scroll to position [1127, 0]
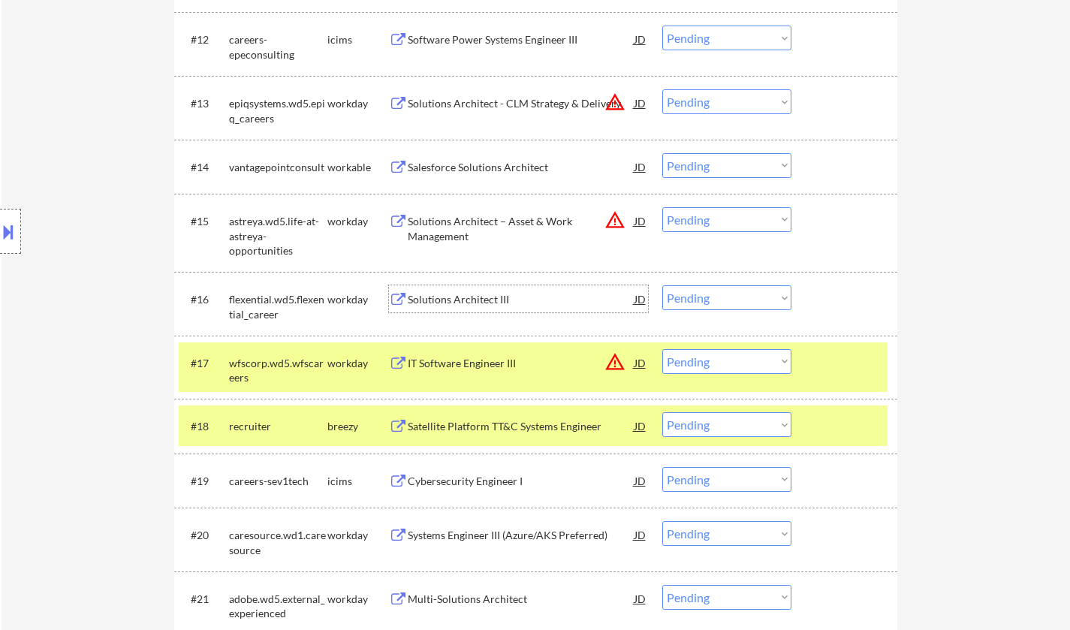
click at [481, 305] on div "Solutions Architect III" at bounding box center [521, 299] width 227 height 15
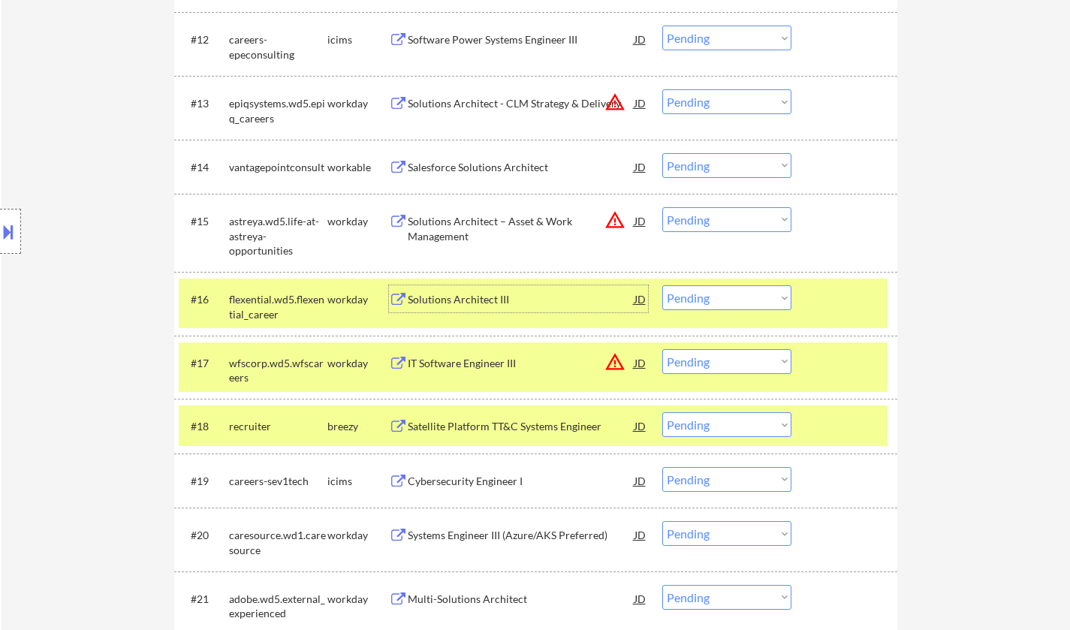
click at [750, 303] on select "Choose an option... Pending Applied Excluded (Questions) Excluded (Expired) Exc…" at bounding box center [726, 297] width 129 height 25
click at [662, 285] on select "Choose an option... Pending Applied Excluded (Questions) Excluded (Expired) Exc…" at bounding box center [726, 297] width 129 height 25
select select ""pending""
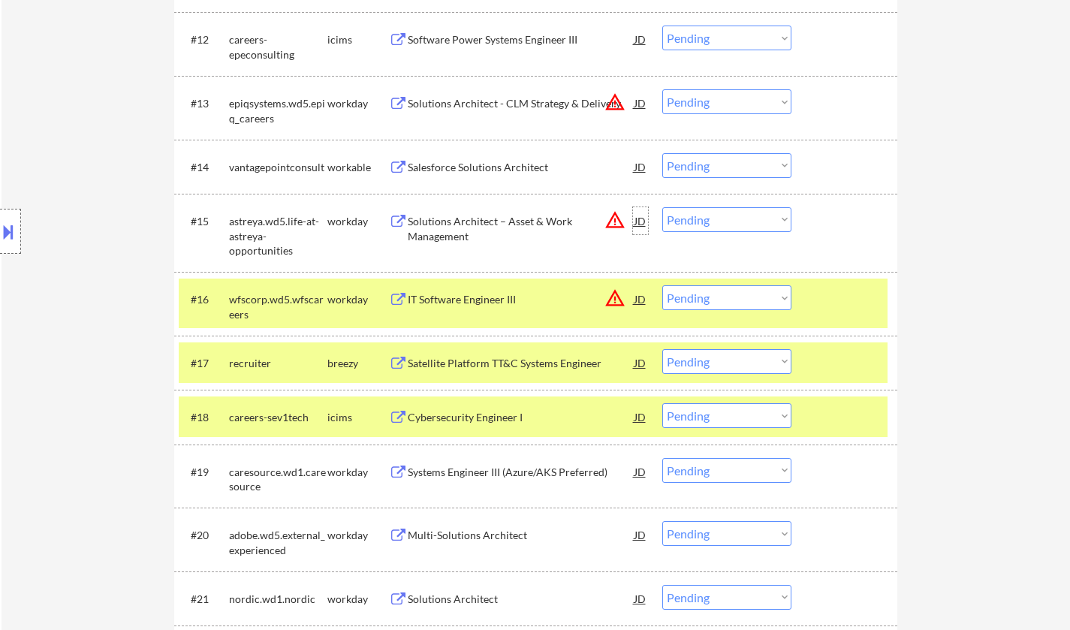
click at [642, 223] on div "JD" at bounding box center [640, 220] width 15 height 27
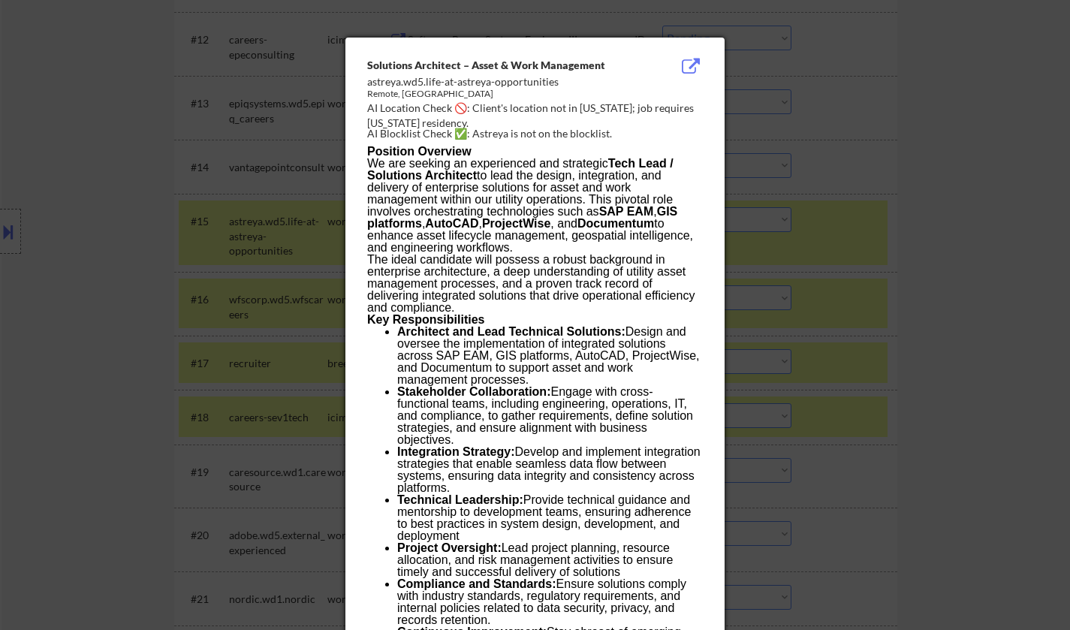
click at [828, 297] on div at bounding box center [535, 315] width 1070 height 630
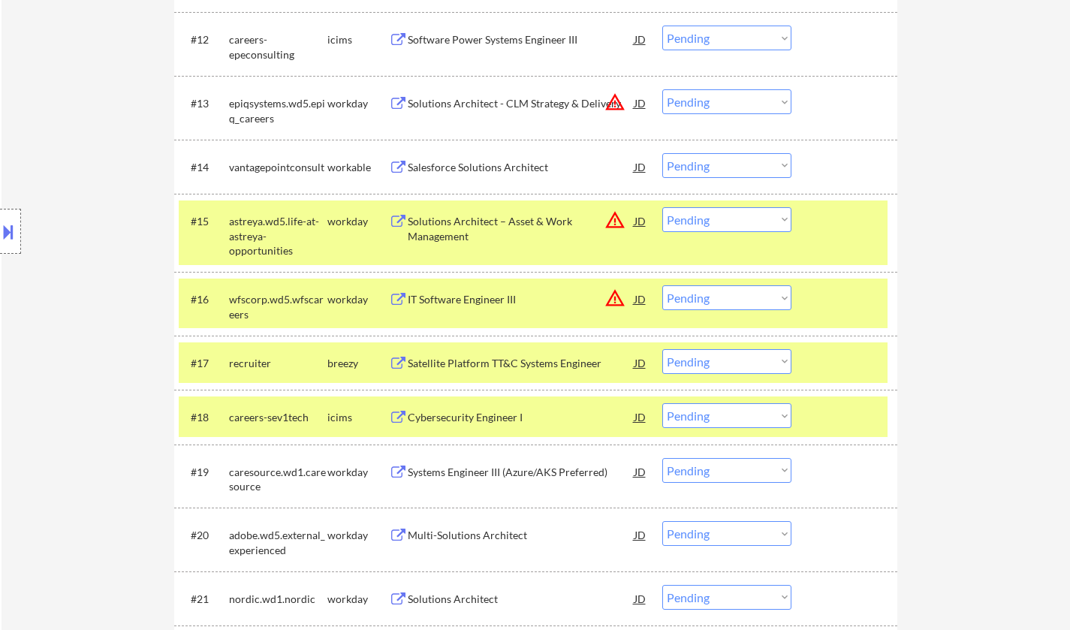
drag, startPoint x: 733, startPoint y: 220, endPoint x: 737, endPoint y: 228, distance: 8.4
click at [733, 220] on select "Choose an option... Pending Applied Excluded (Questions) Excluded (Expired) Exc…" at bounding box center [726, 219] width 129 height 25
click at [662, 207] on select "Choose an option... Pending Applied Excluded (Questions) Excluded (Expired) Exc…" at bounding box center [726, 219] width 129 height 25
click at [638, 101] on div "JD" at bounding box center [640, 102] width 15 height 27
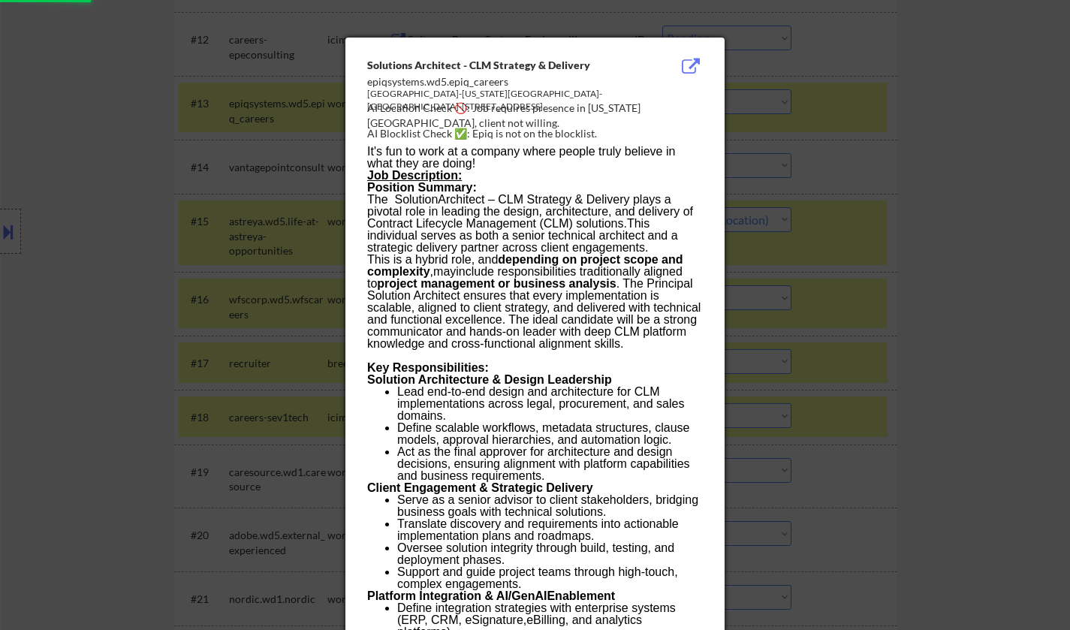
drag, startPoint x: 883, startPoint y: 244, endPoint x: 881, endPoint y: 234, distance: 10.0
click at [883, 245] on div at bounding box center [535, 315] width 1070 height 630
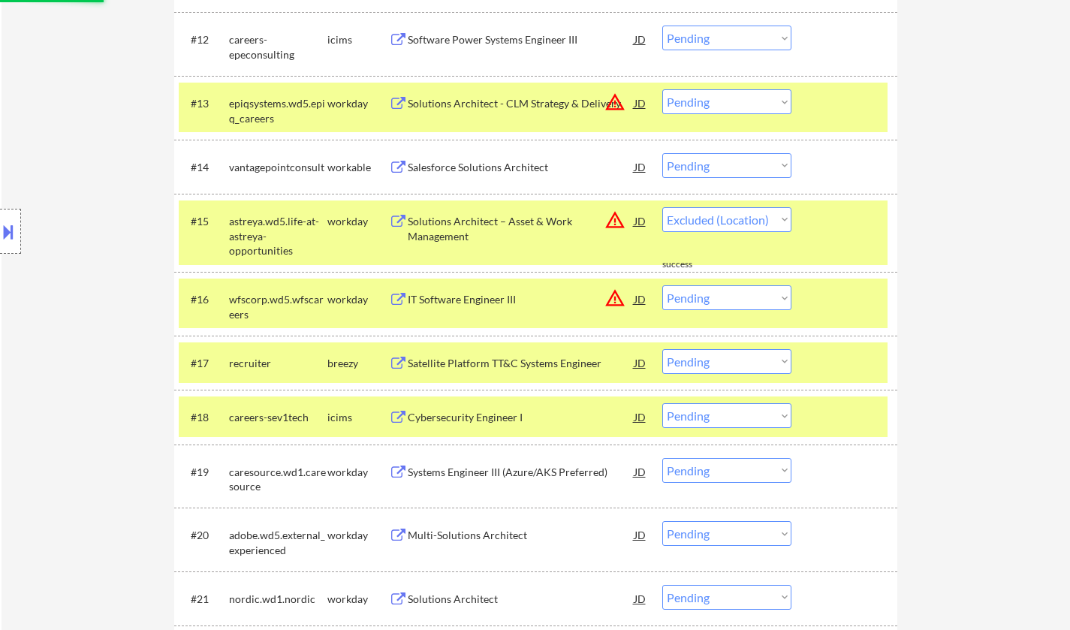
select select ""pending""
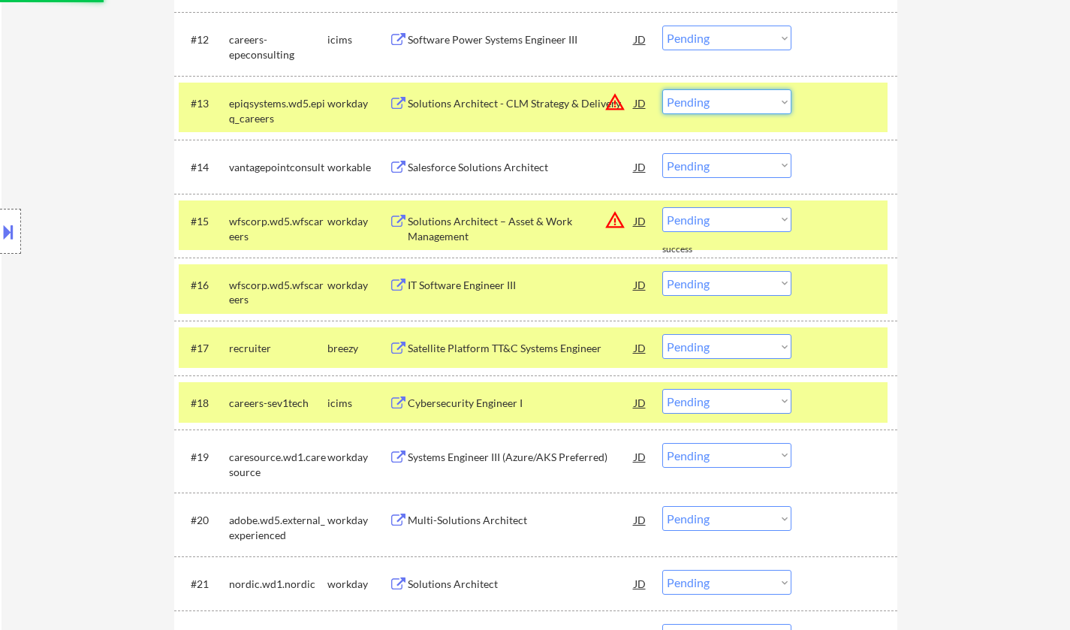
click at [711, 107] on select "Choose an option... Pending Applied Excluded (Questions) Excluded (Expired) Exc…" at bounding box center [726, 101] width 129 height 25
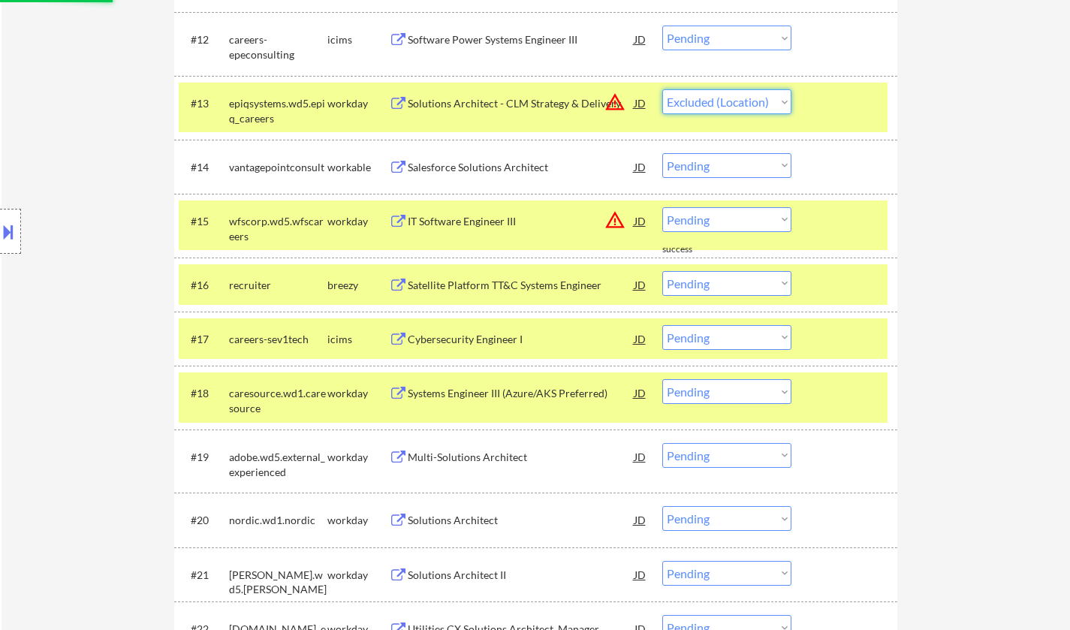
click at [662, 89] on select "Choose an option... Pending Applied Excluded (Questions) Excluded (Expired) Exc…" at bounding box center [726, 101] width 129 height 25
select select ""pending""
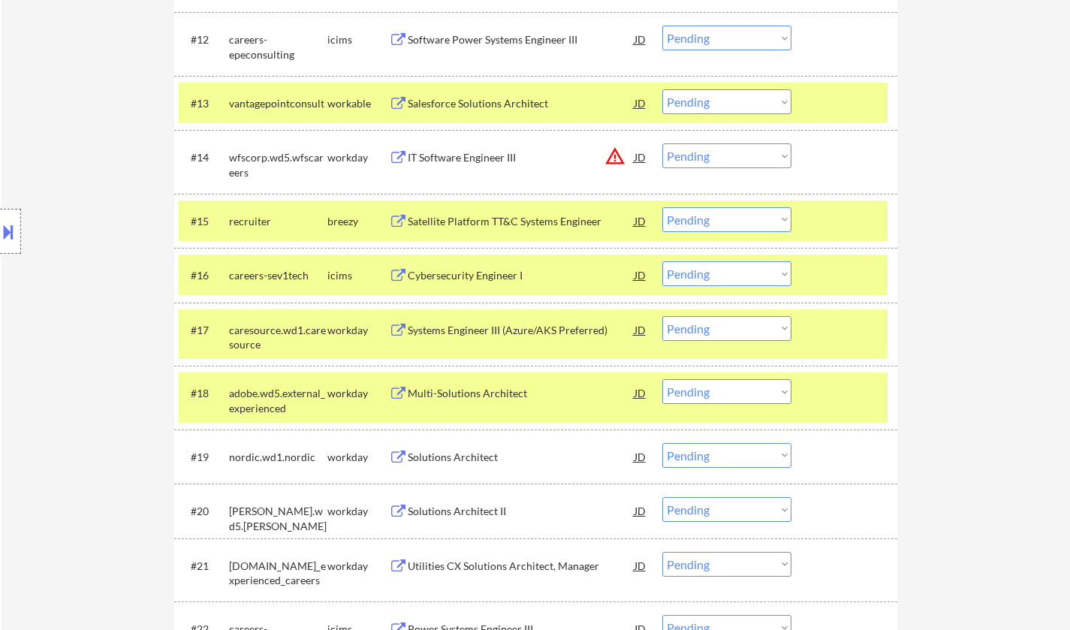
click at [485, 219] on div "Satellite Platform TT&C Systems Engineer" at bounding box center [521, 221] width 227 height 15
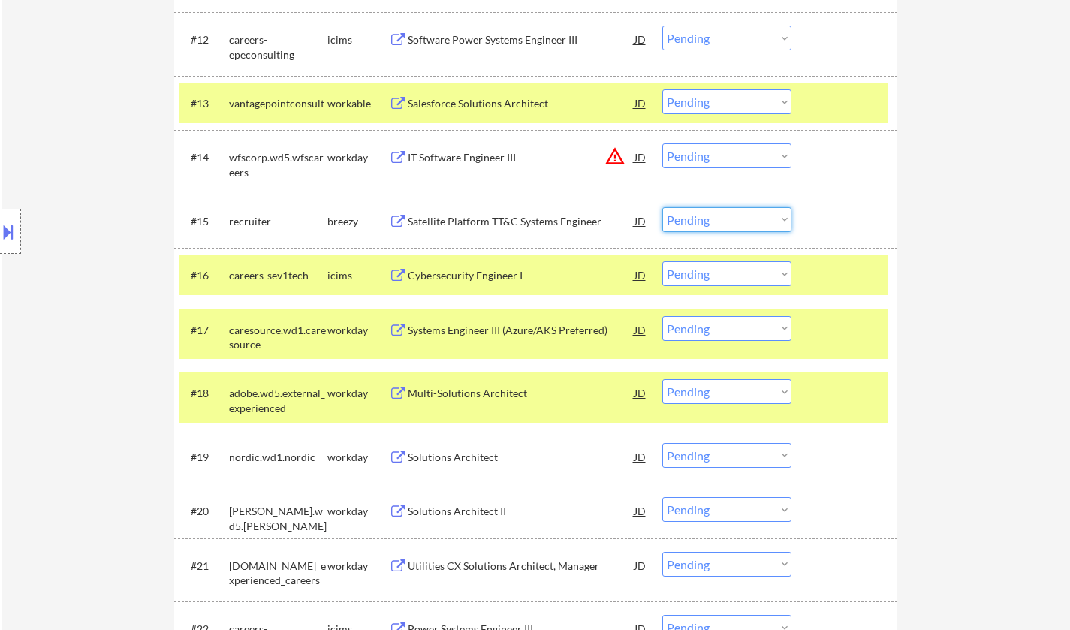
click at [732, 216] on select "Choose an option... Pending Applied Excluded (Questions) Excluded (Expired) Exc…" at bounding box center [726, 219] width 129 height 25
click at [662, 207] on select "Choose an option... Pending Applied Excluded (Questions) Excluded (Expired) Exc…" at bounding box center [726, 219] width 129 height 25
select select ""pending""
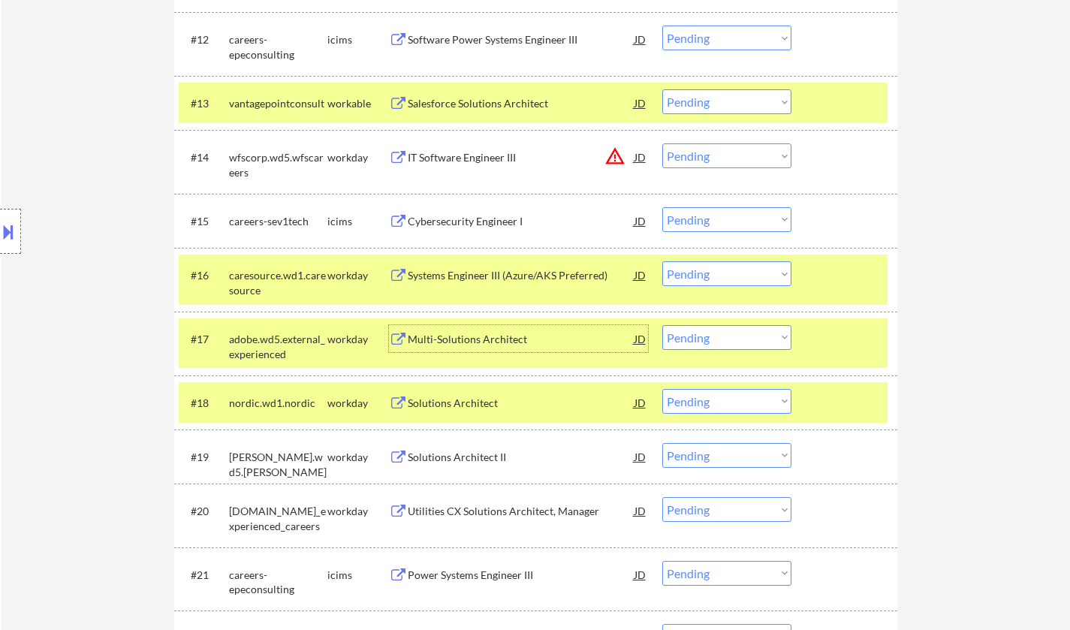
click at [492, 336] on div "Multi-Solutions Architect" at bounding box center [521, 339] width 227 height 15
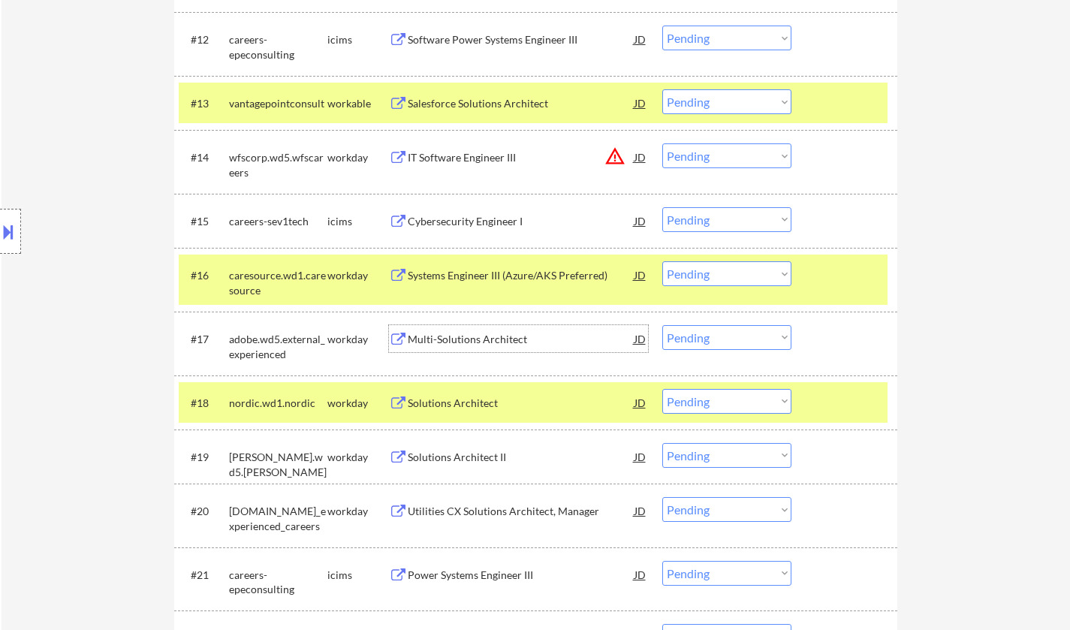
click at [732, 333] on select "Choose an option... Pending Applied Excluded (Questions) Excluded (Expired) Exc…" at bounding box center [726, 337] width 129 height 25
click at [662, 325] on select "Choose an option... Pending Applied Excluded (Questions) Excluded (Expired) Exc…" at bounding box center [726, 337] width 129 height 25
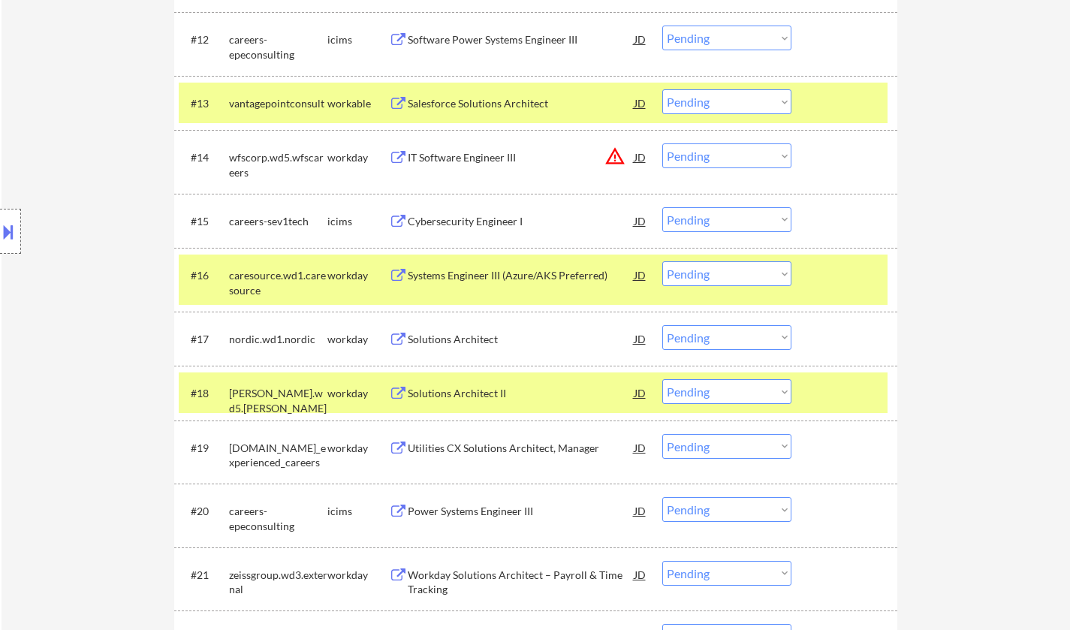
click at [440, 339] on div "Solutions Architect" at bounding box center [521, 339] width 227 height 15
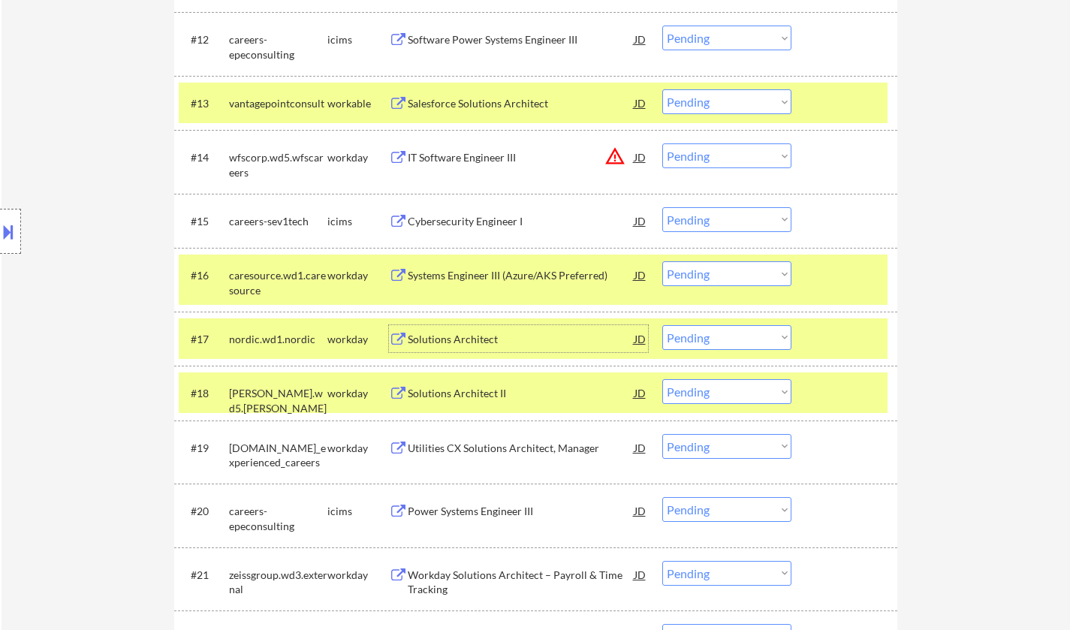
drag, startPoint x: 721, startPoint y: 334, endPoint x: 736, endPoint y: 346, distance: 18.8
click at [721, 334] on select "Choose an option... Pending Applied Excluded (Questions) Excluded (Expired) Exc…" at bounding box center [726, 337] width 129 height 25
click at [662, 325] on select "Choose an option... Pending Applied Excluded (Questions) Excluded (Expired) Exc…" at bounding box center [726, 337] width 129 height 25
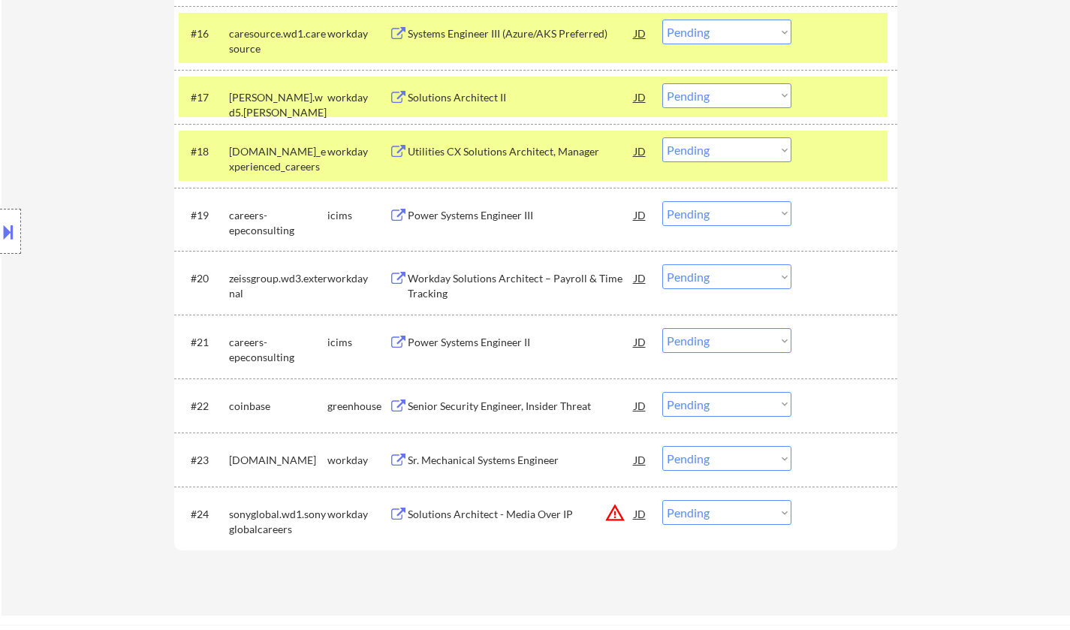
scroll to position [1352, 0]
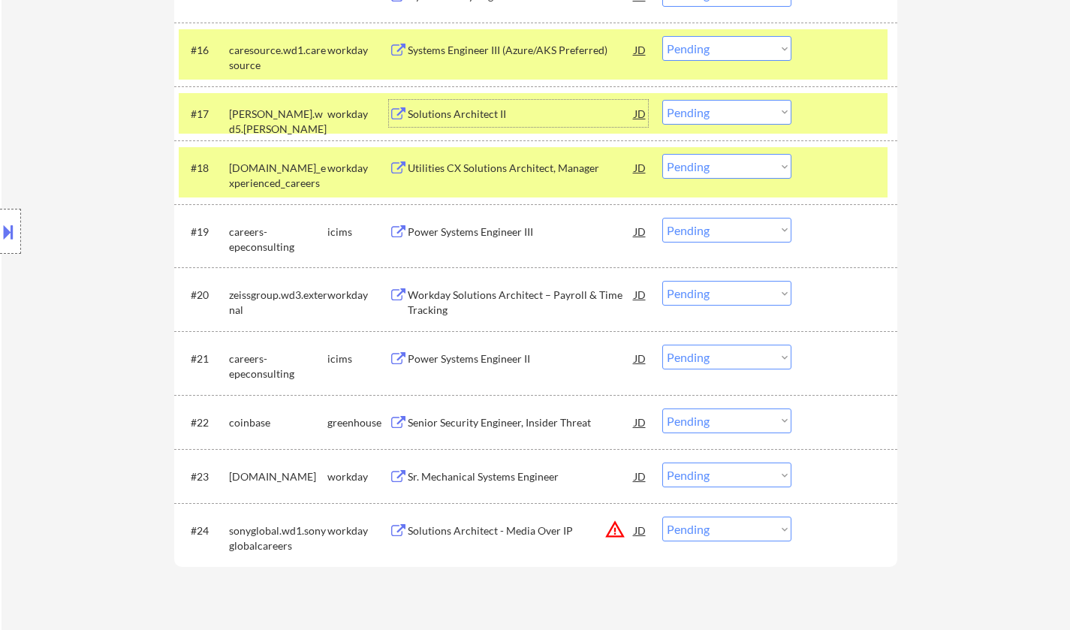
click at [457, 110] on div "Solutions Architect II" at bounding box center [521, 114] width 227 height 15
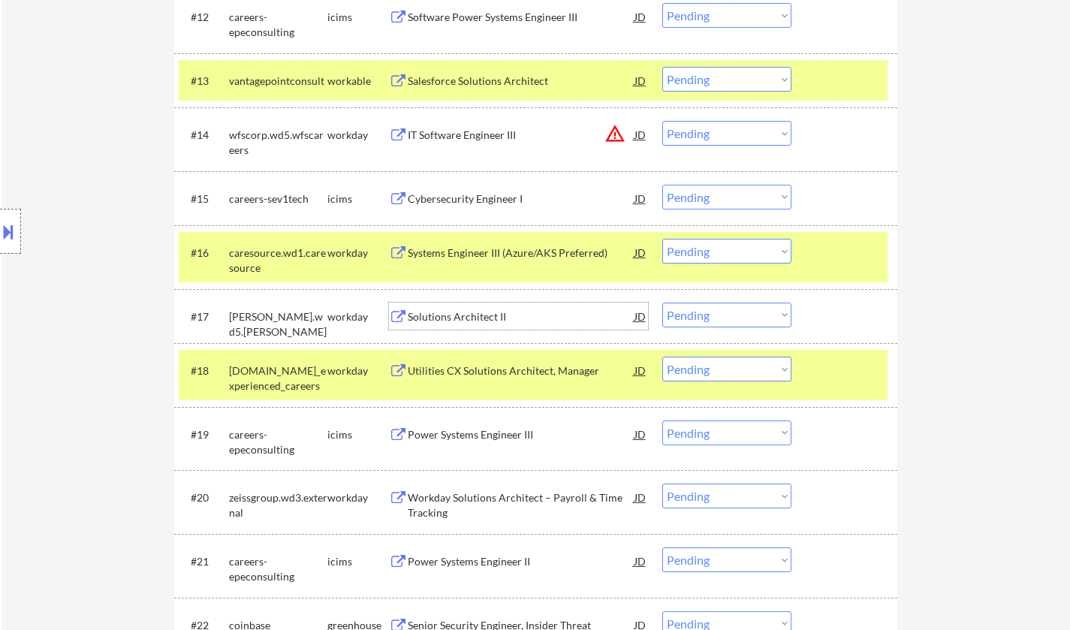
scroll to position [1202, 0]
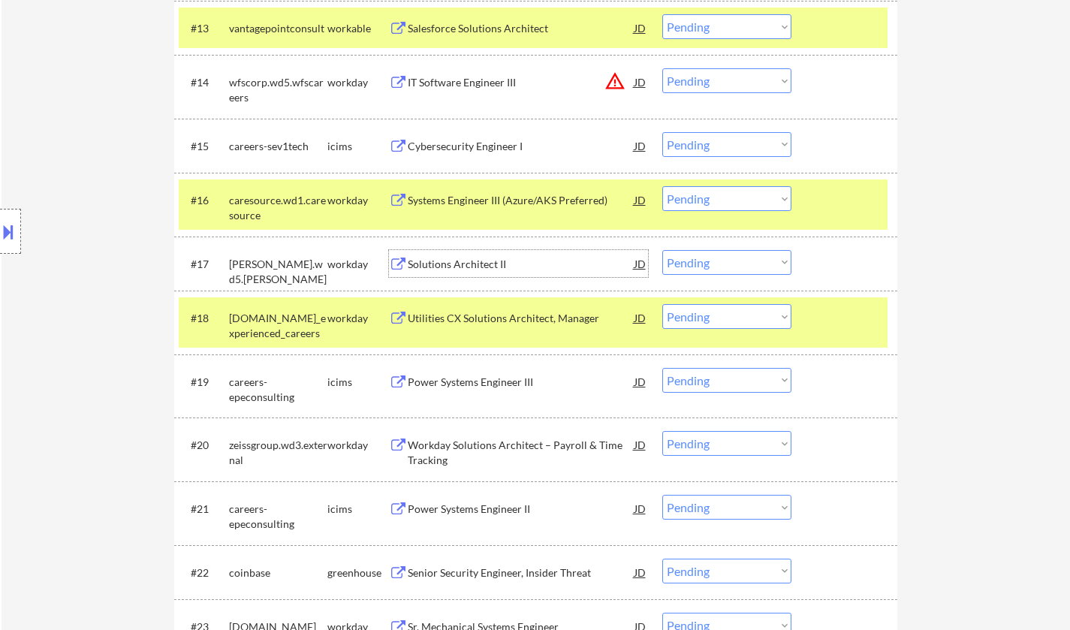
click at [747, 270] on select "Choose an option... Pending Applied Excluded (Questions) Excluded (Expired) Exc…" at bounding box center [726, 262] width 129 height 25
click at [662, 250] on select "Choose an option... Pending Applied Excluded (Questions) Excluded (Expired) Exc…" at bounding box center [726, 262] width 129 height 25
select select ""pending""
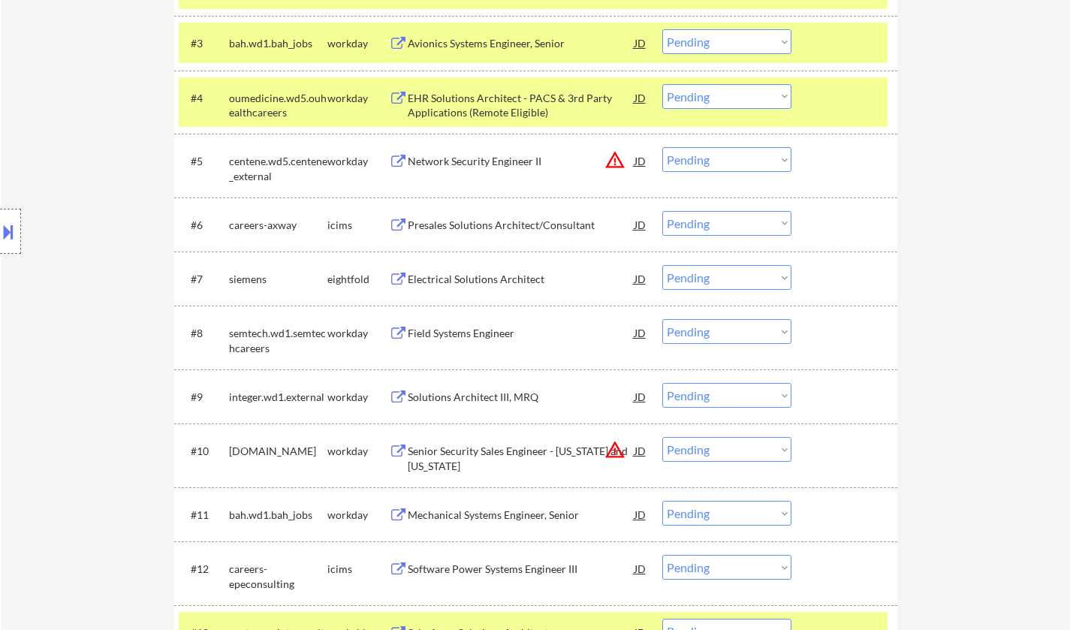
scroll to position [601, 0]
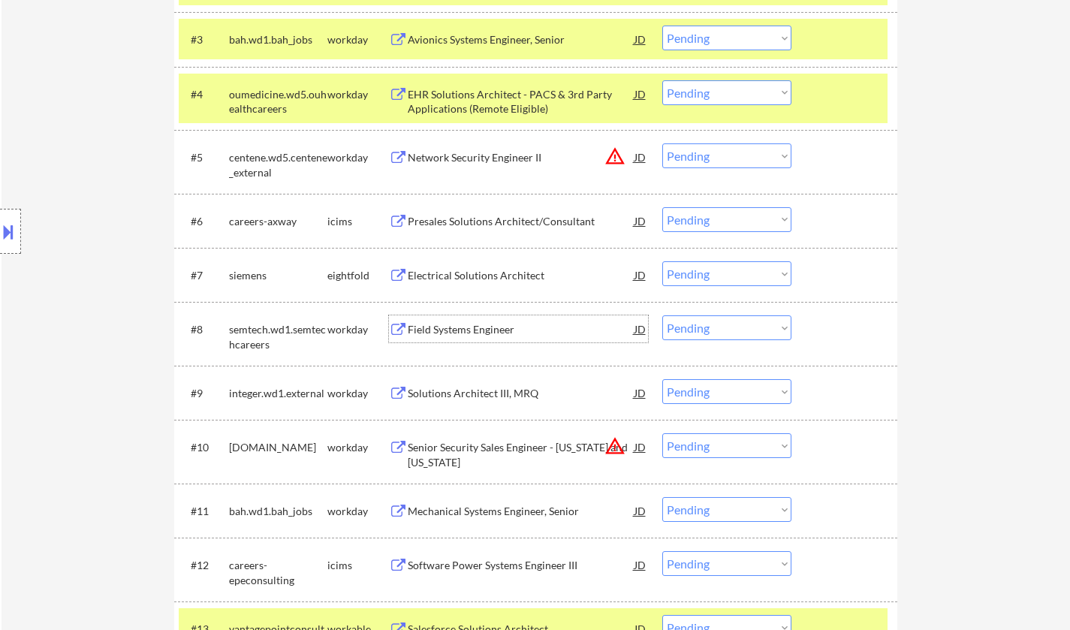
click at [465, 324] on div "Field Systems Engineer" at bounding box center [521, 329] width 227 height 15
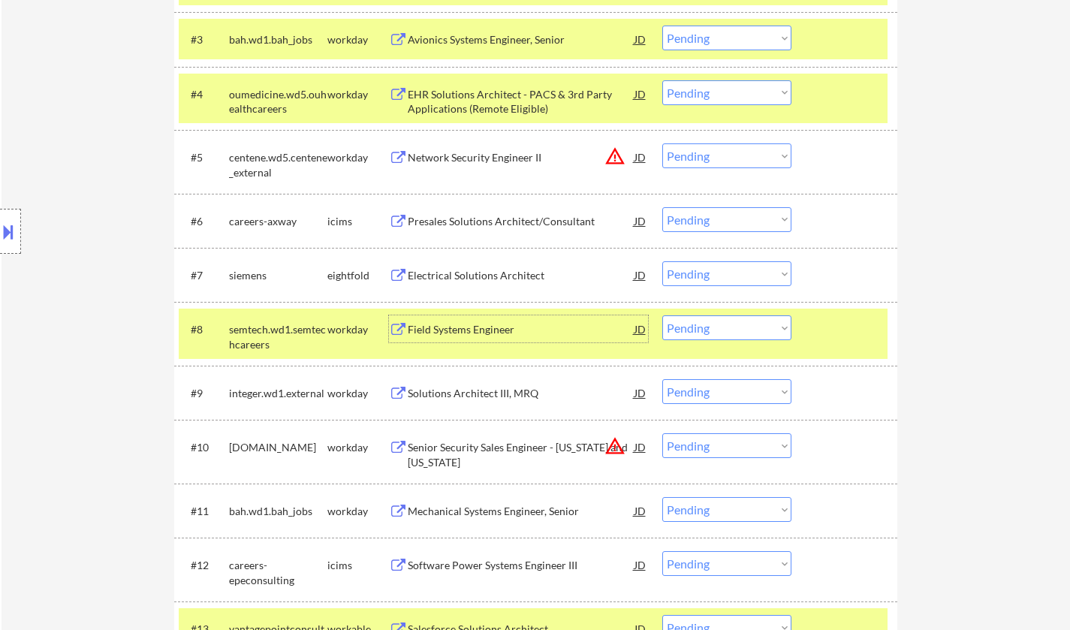
click at [732, 334] on select "Choose an option... Pending Applied Excluded (Questions) Excluded (Expired) Exc…" at bounding box center [726, 327] width 129 height 25
drag, startPoint x: 730, startPoint y: 323, endPoint x: 746, endPoint y: 339, distance: 22.8
click at [732, 324] on select "Choose an option... Pending Applied Excluded (Questions) Excluded (Expired) Exc…" at bounding box center [726, 327] width 129 height 25
click at [662, 315] on select "Choose an option... Pending Applied Excluded (Questions) Excluded (Expired) Exc…" at bounding box center [726, 327] width 129 height 25
select select ""pending""
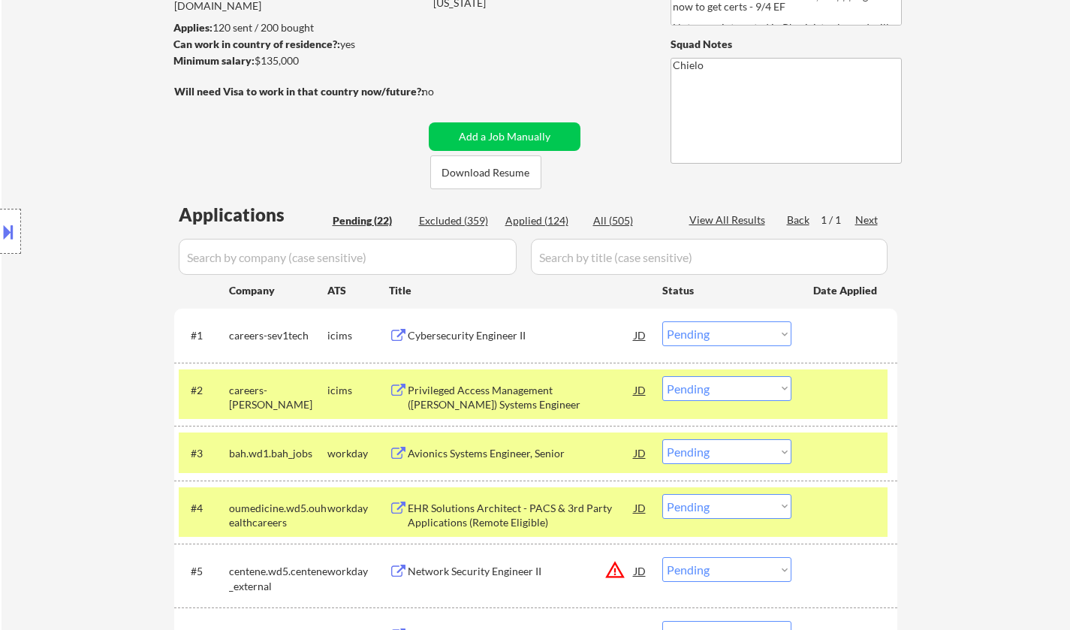
scroll to position [0, 0]
